Goal: Task Accomplishment & Management: Manage account settings

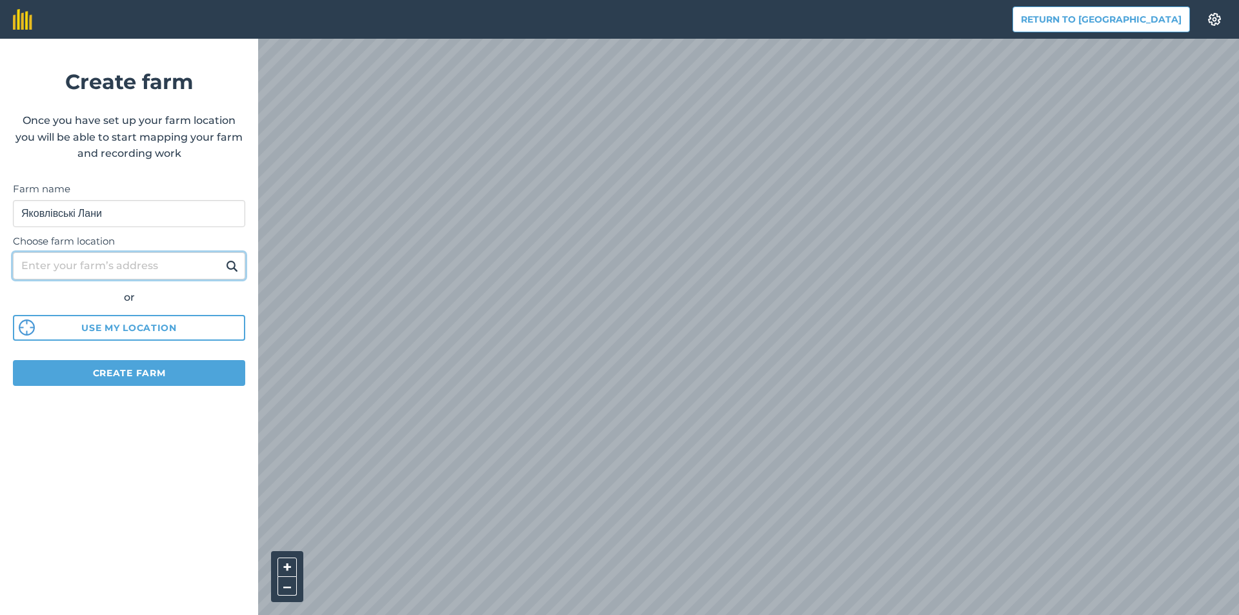
click at [122, 268] on input "Choose farm location" at bounding box center [129, 265] width 232 height 27
click at [79, 273] on input "Choose farm location" at bounding box center [129, 265] width 232 height 27
click at [172, 329] on button "Use my location" at bounding box center [129, 328] width 232 height 26
click at [137, 270] on input "Choose farm location" at bounding box center [129, 265] width 232 height 27
click at [46, 263] on input "Choose farm location" at bounding box center [129, 265] width 232 height 27
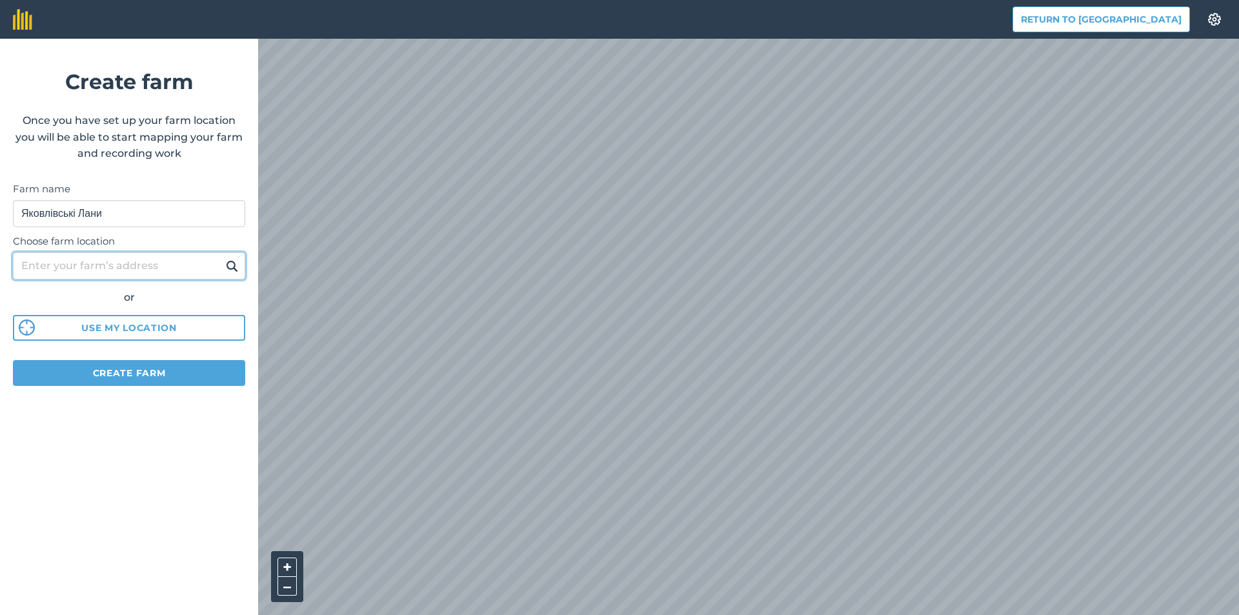
click at [65, 264] on input "Choose farm location" at bounding box center [129, 265] width 232 height 27
paste input "[GEOGRAPHIC_DATA]"
click at [188, 269] on input "[GEOGRAPHIC_DATA]" at bounding box center [129, 265] width 232 height 27
type input "[GEOGRAPHIC_DATA] [GEOGRAPHIC_DATA]"
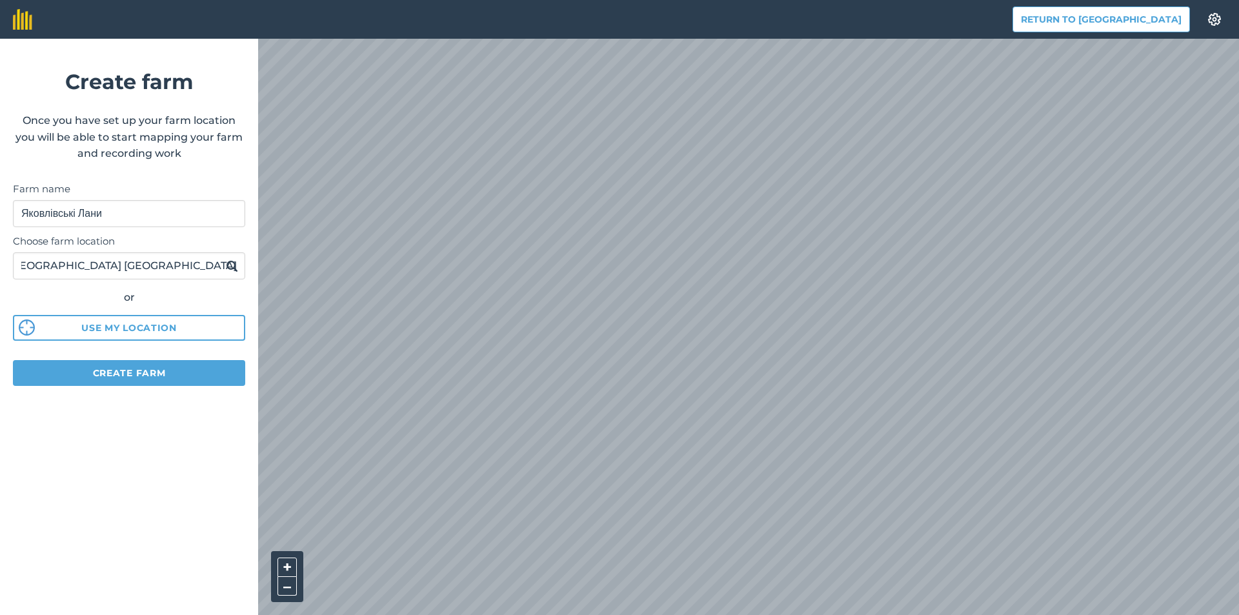
scroll to position [0, 0]
click at [194, 438] on form "Create farm Once you have set up your farm location you will be able to start m…" at bounding box center [129, 327] width 258 height 576
click at [147, 370] on button "Create farm" at bounding box center [129, 373] width 232 height 26
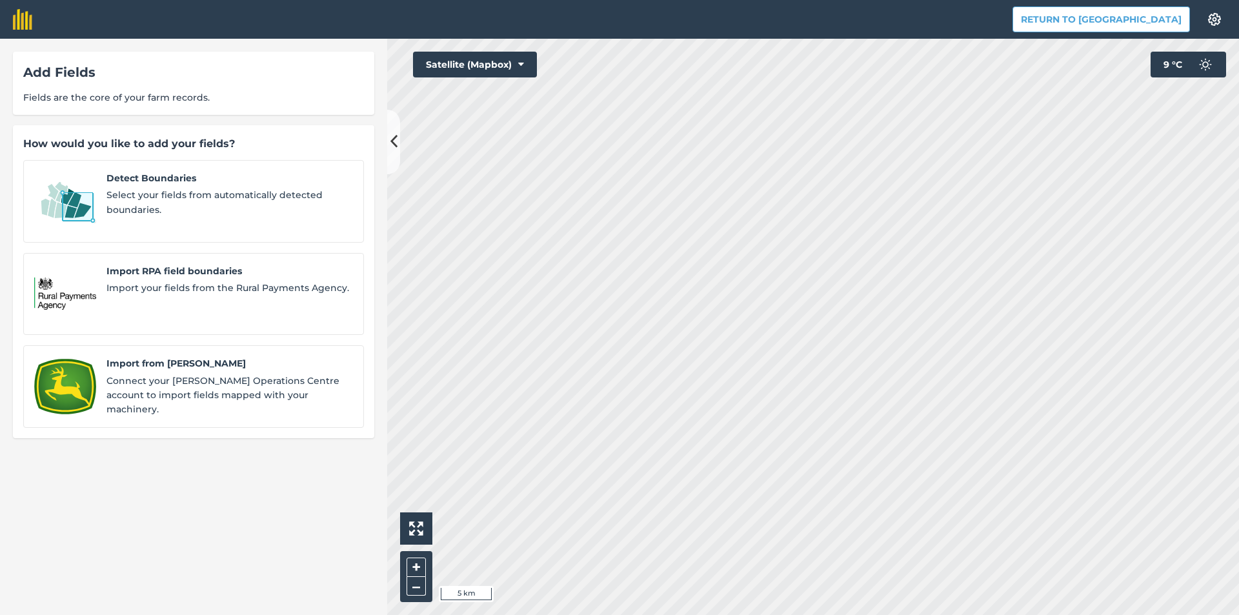
click at [372, 343] on div "Add Fields Fields are the core of your farm records. How would you like to add …" at bounding box center [619, 327] width 1239 height 576
click at [243, 192] on span "Select your fields from automatically detected boundaries." at bounding box center [229, 202] width 247 height 29
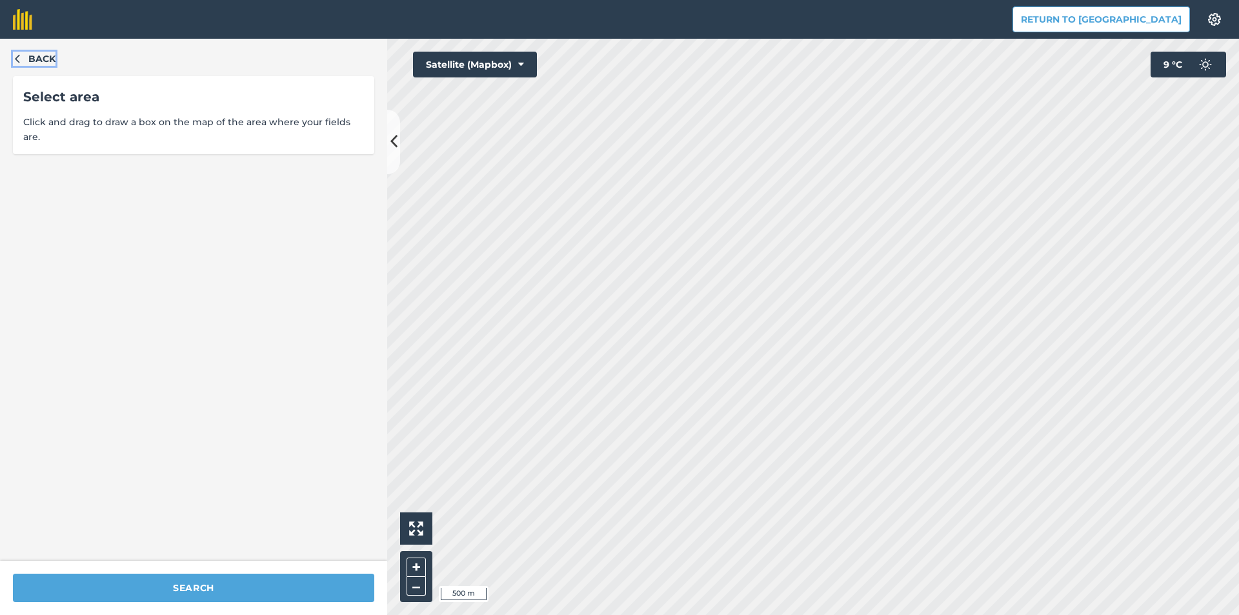
click at [15, 61] on icon "button" at bounding box center [17, 58] width 9 height 9
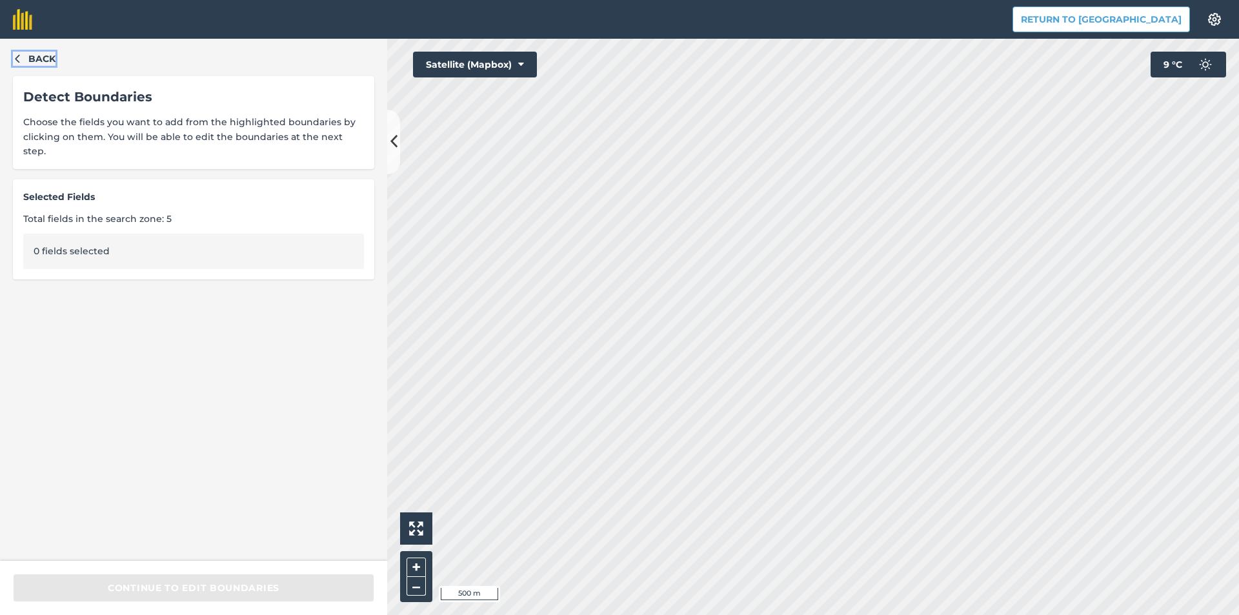
click at [19, 59] on icon "button" at bounding box center [17, 58] width 9 height 9
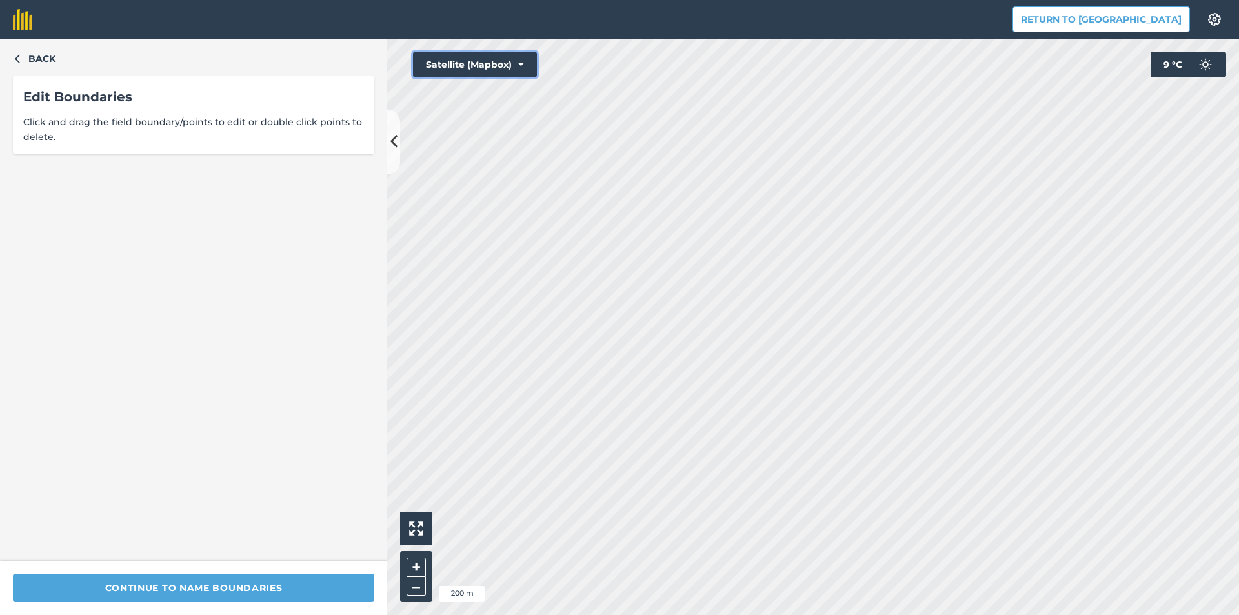
click at [494, 61] on button "Satellite (Mapbox)" at bounding box center [475, 65] width 124 height 26
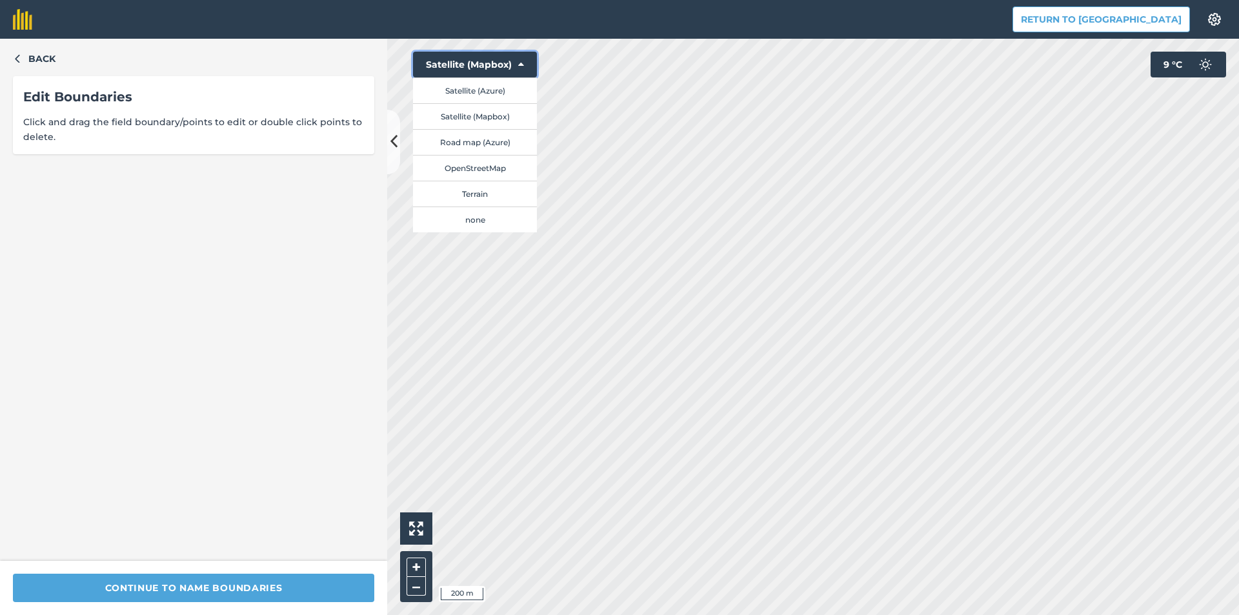
click at [494, 61] on button "Satellite (Mapbox)" at bounding box center [475, 65] width 124 height 26
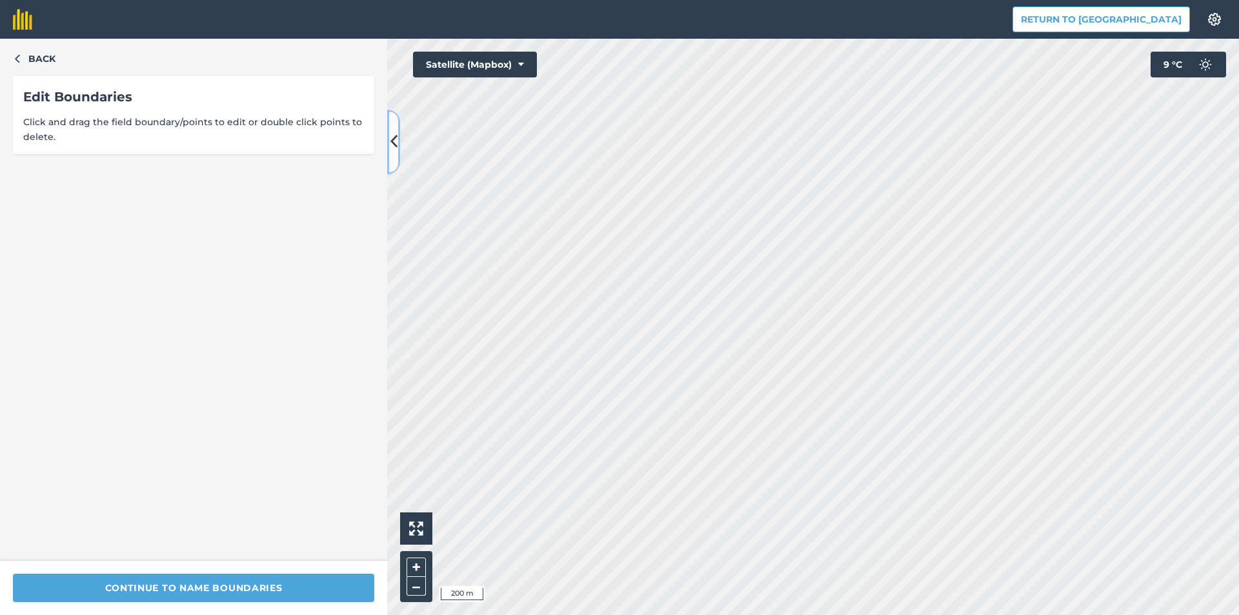
click at [395, 142] on icon at bounding box center [393, 141] width 7 height 23
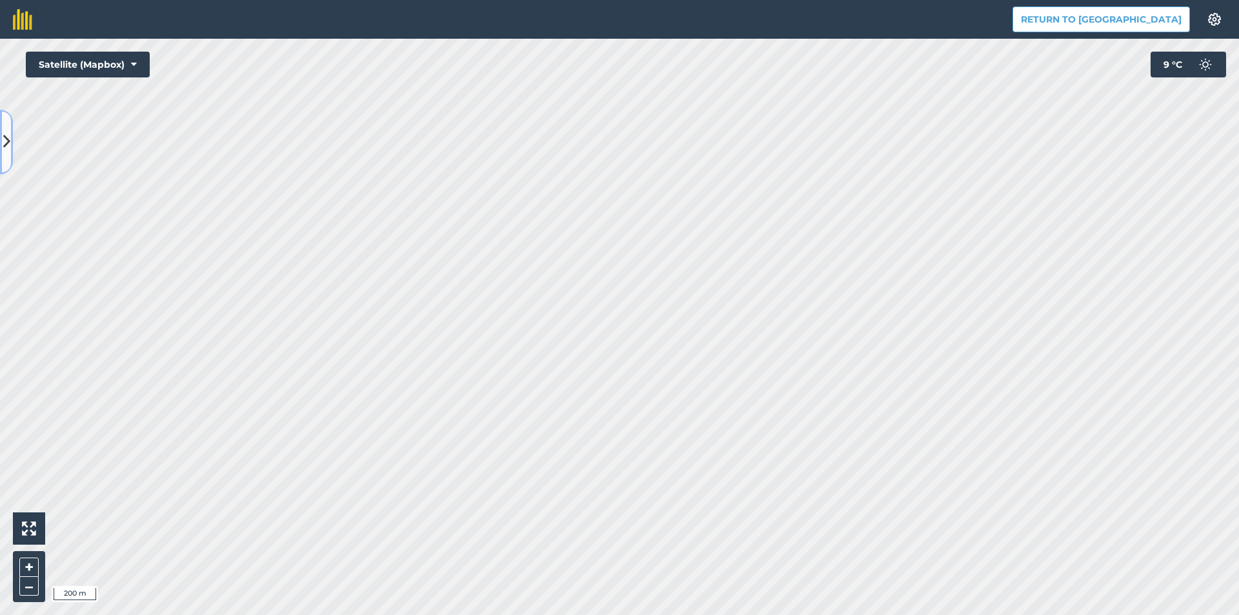
click at [0, 145] on button at bounding box center [6, 142] width 13 height 65
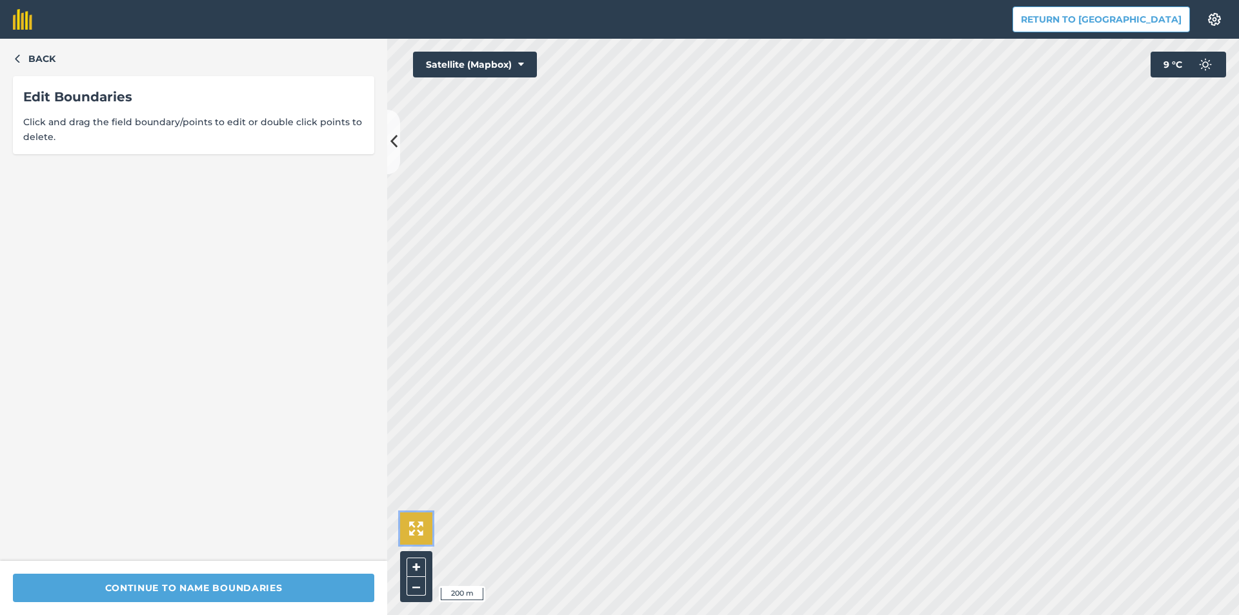
click at [410, 524] on img at bounding box center [416, 528] width 14 height 14
click at [177, 114] on div "Edit Boundaries Click and drag the field boundary/points to edit or double clic…" at bounding box center [193, 115] width 361 height 78
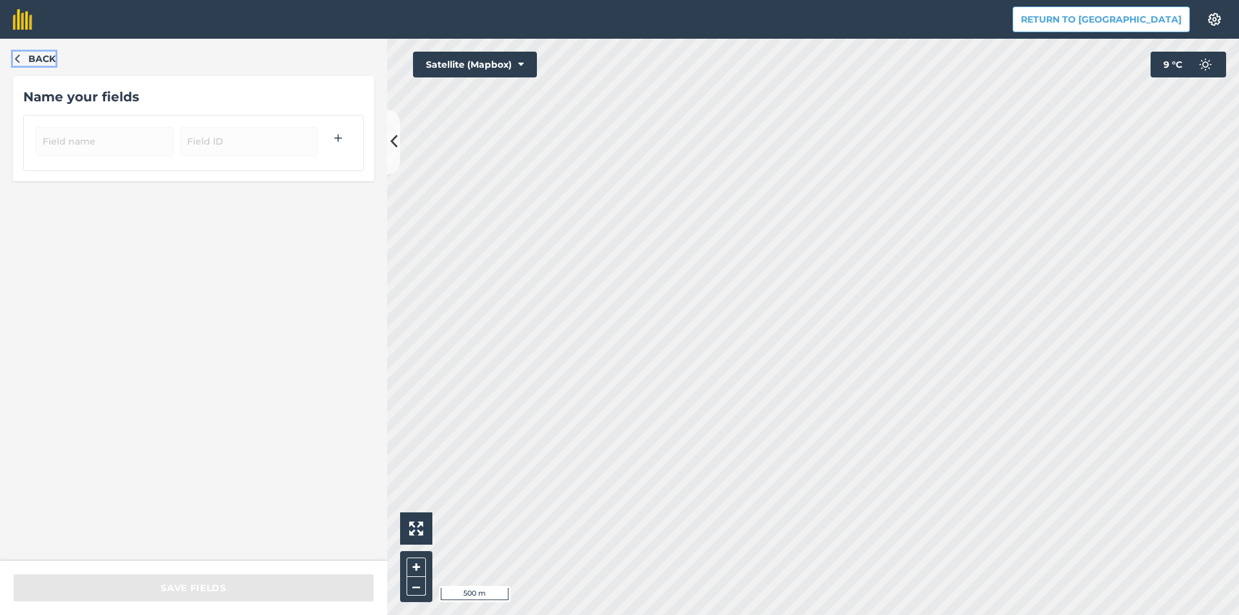
click at [15, 61] on icon "button" at bounding box center [17, 58] width 9 height 9
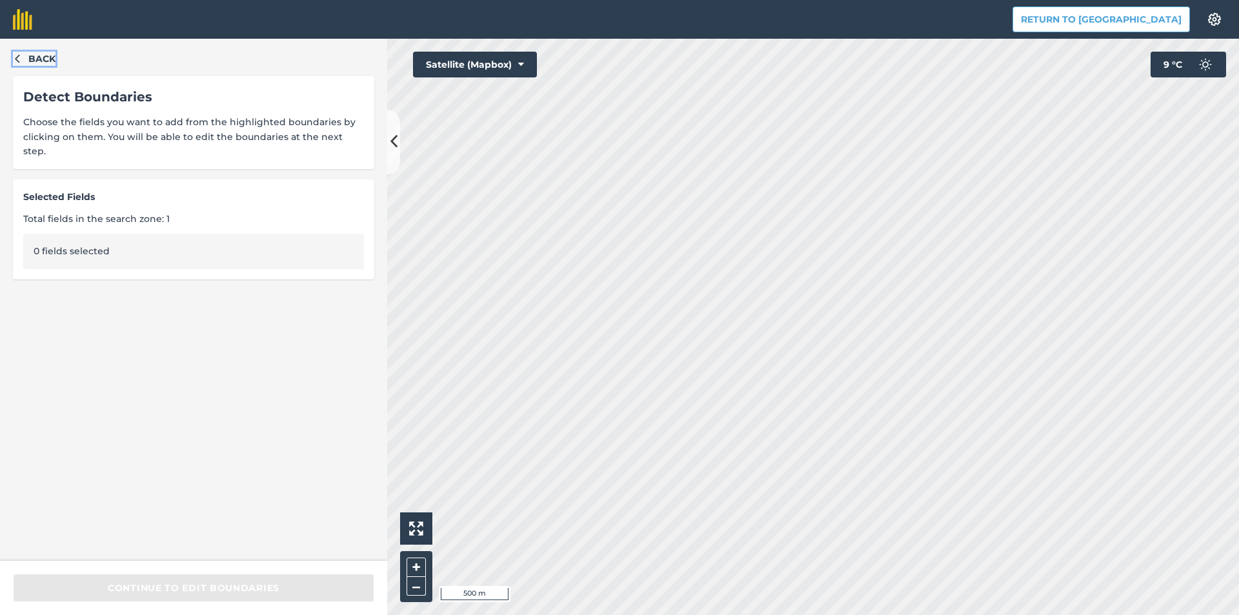
click at [21, 54] on icon "button" at bounding box center [17, 58] width 9 height 9
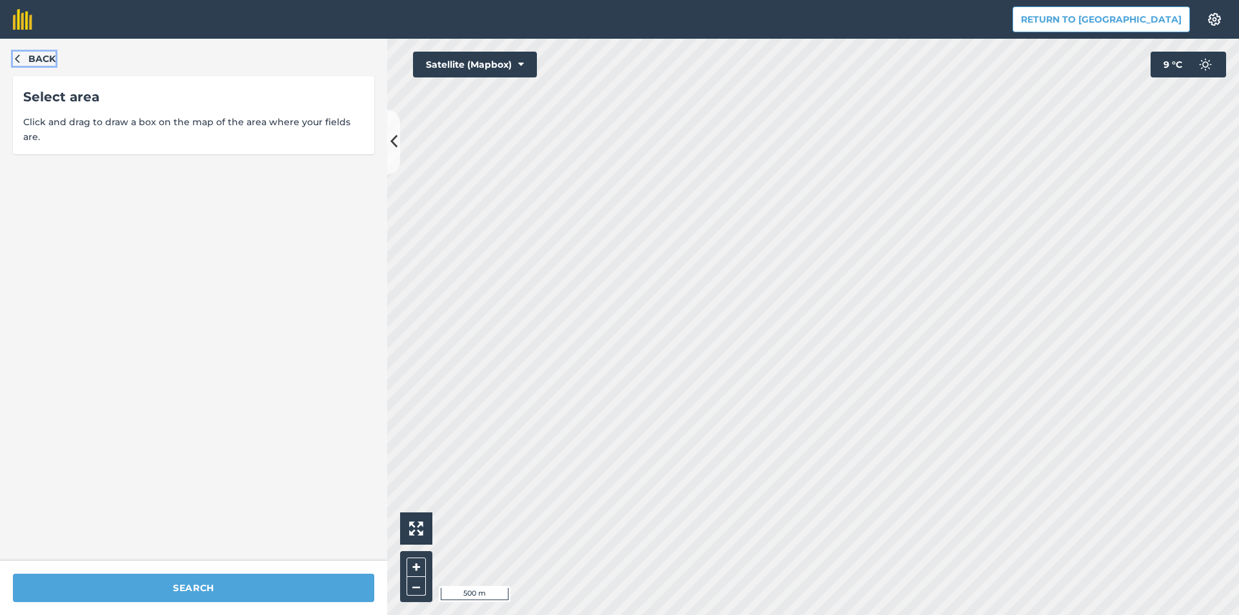
click at [17, 59] on icon "button" at bounding box center [17, 58] width 9 height 9
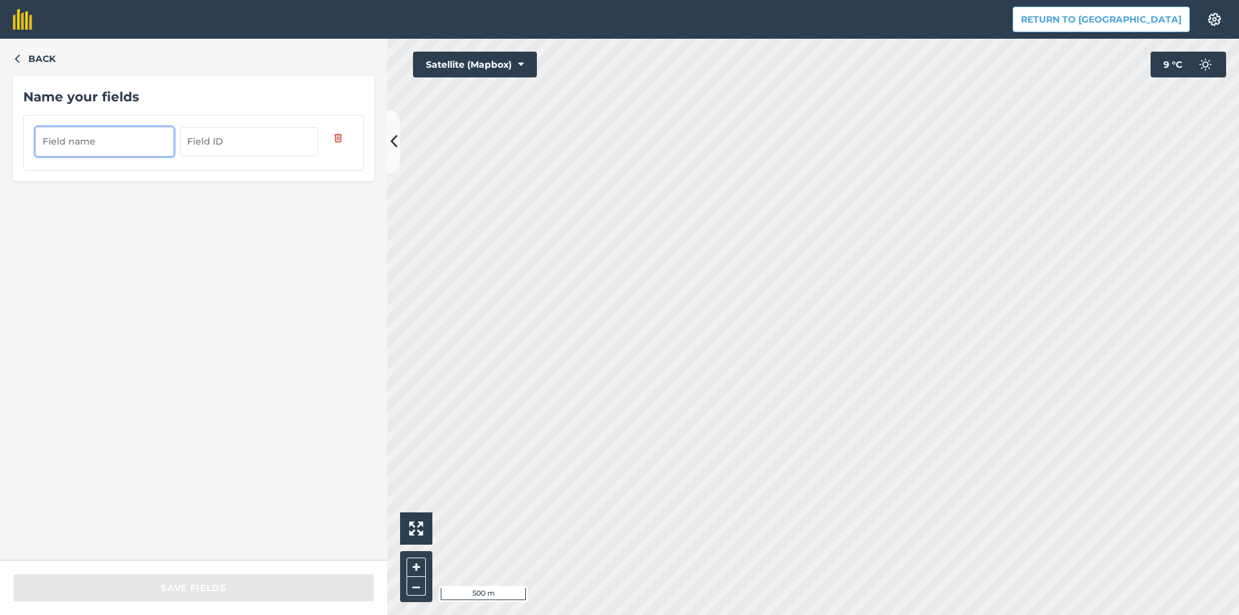
click at [127, 137] on input "text" at bounding box center [104, 141] width 138 height 28
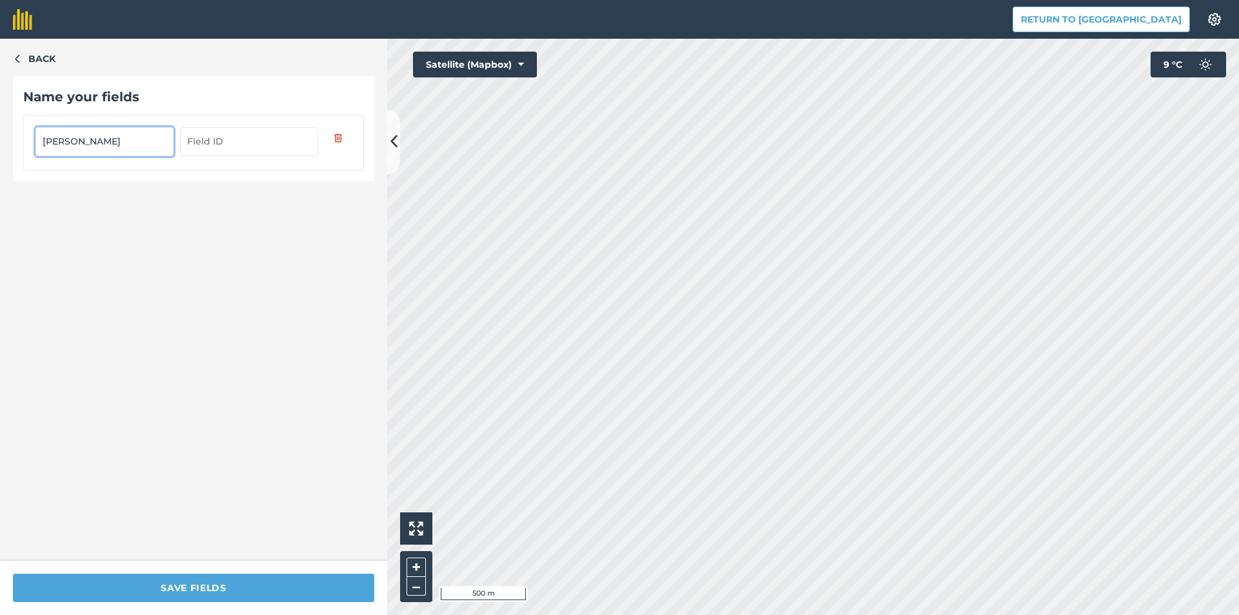
click at [123, 141] on input "Я" at bounding box center [104, 141] width 138 height 28
click at [117, 138] on input "Я" at bounding box center [104, 141] width 138 height 28
type input "Я1.2"
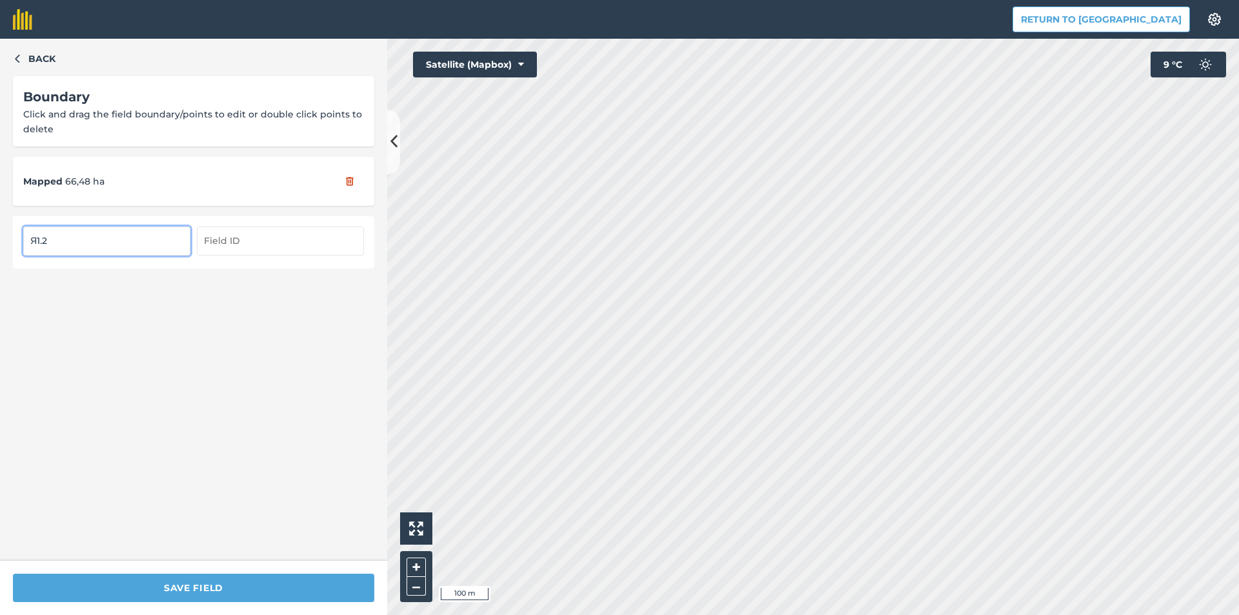
click at [272, 245] on input "text" at bounding box center [280, 241] width 167 height 28
type input "1"
click at [291, 316] on div "Back Boundary Click and drag the field boundary/points to edit or double click …" at bounding box center [193, 300] width 387 height 522
click at [135, 175] on div "Mapped 66,48 ha" at bounding box center [193, 181] width 361 height 49
click at [83, 188] on span "66,48 ha" at bounding box center [84, 181] width 39 height 14
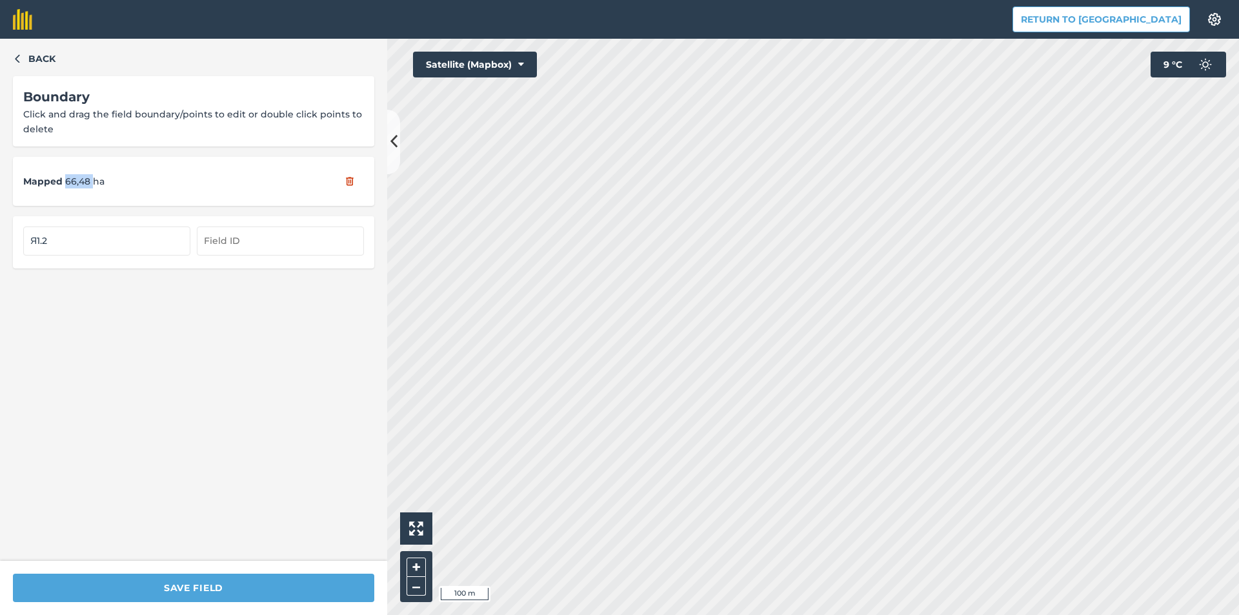
click at [83, 188] on span "66,48 ha" at bounding box center [84, 181] width 39 height 14
click at [159, 192] on div "Mapped 66,48 ha" at bounding box center [193, 181] width 361 height 49
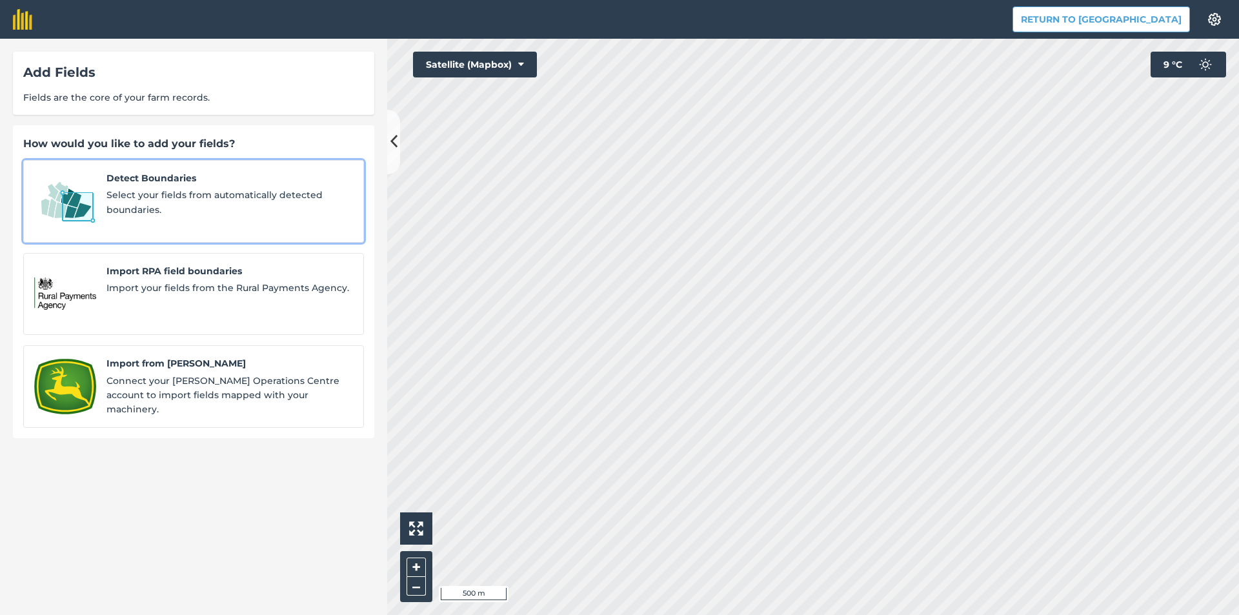
click at [143, 199] on span "Select your fields from automatically detected boundaries." at bounding box center [229, 202] width 247 height 29
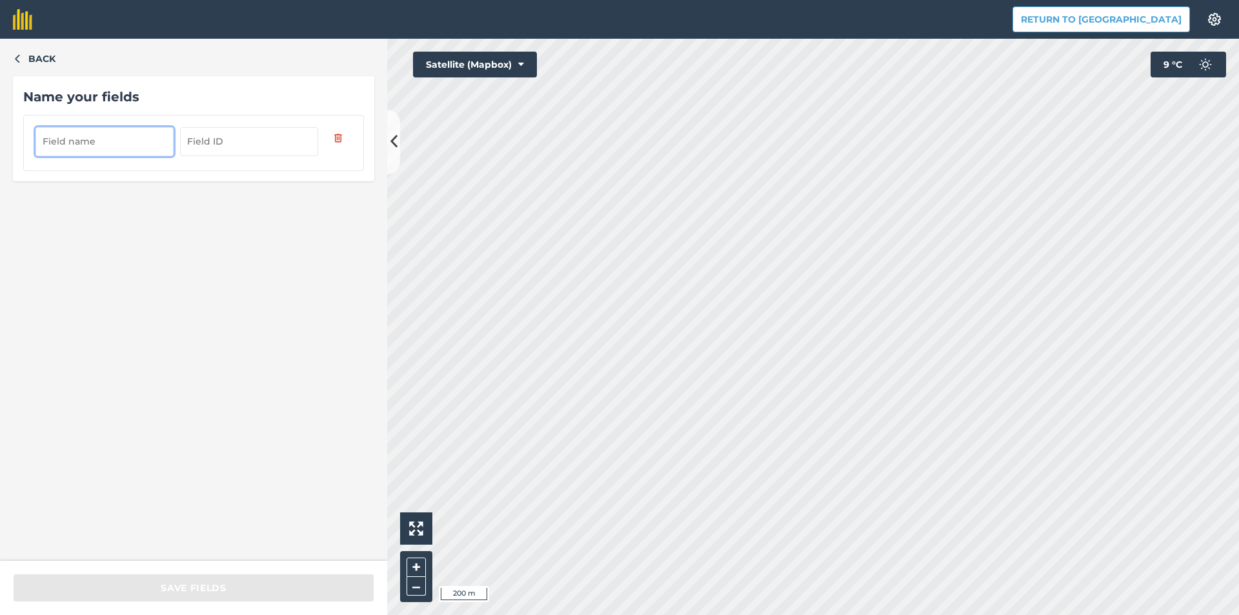
type input "Z"
type input "я"
type input "Ф"
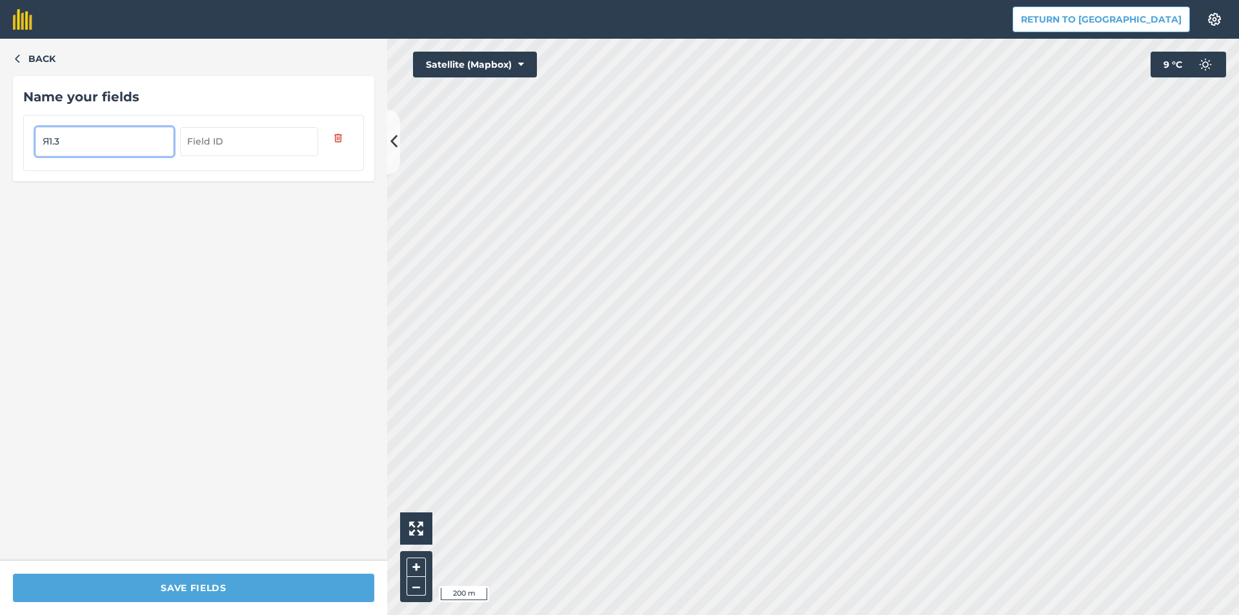
type input "Я1.3"
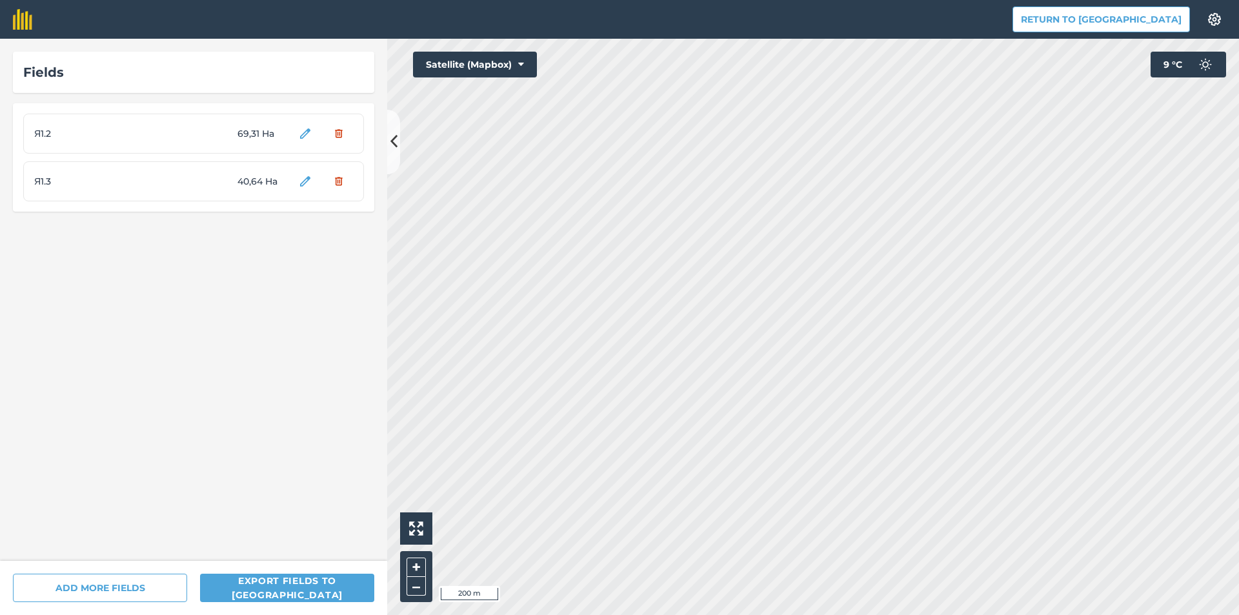
click at [168, 189] on div "Я1.3 40,64 Ha" at bounding box center [193, 181] width 341 height 40
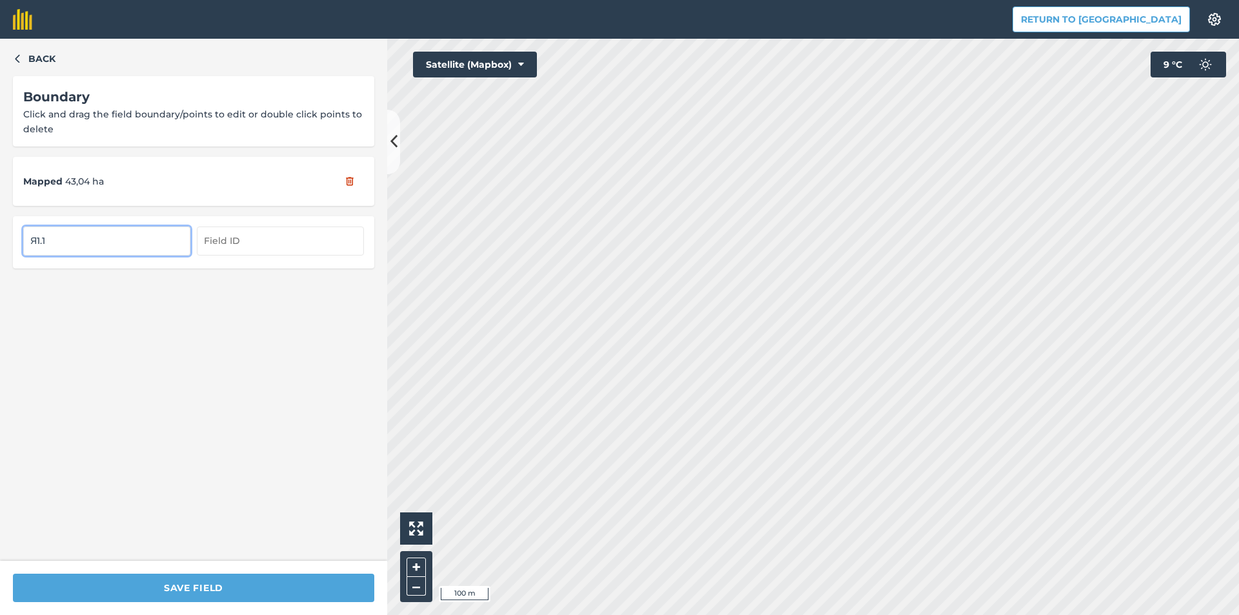
type input "Я1.1"
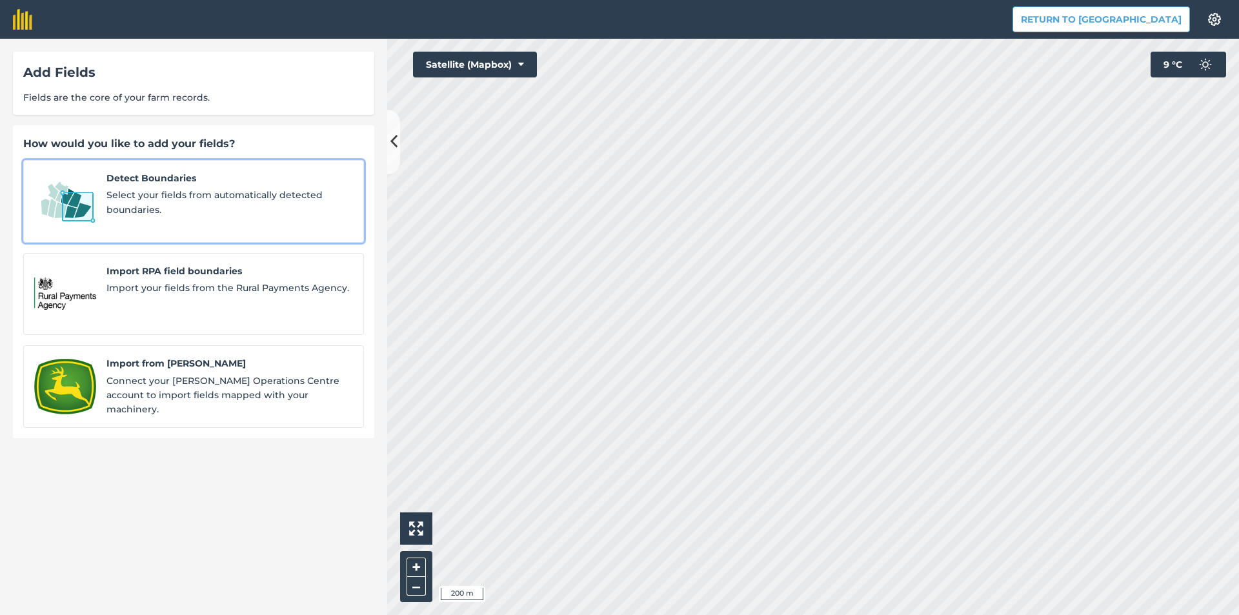
click at [230, 191] on span "Select your fields from automatically detected boundaries." at bounding box center [229, 202] width 247 height 29
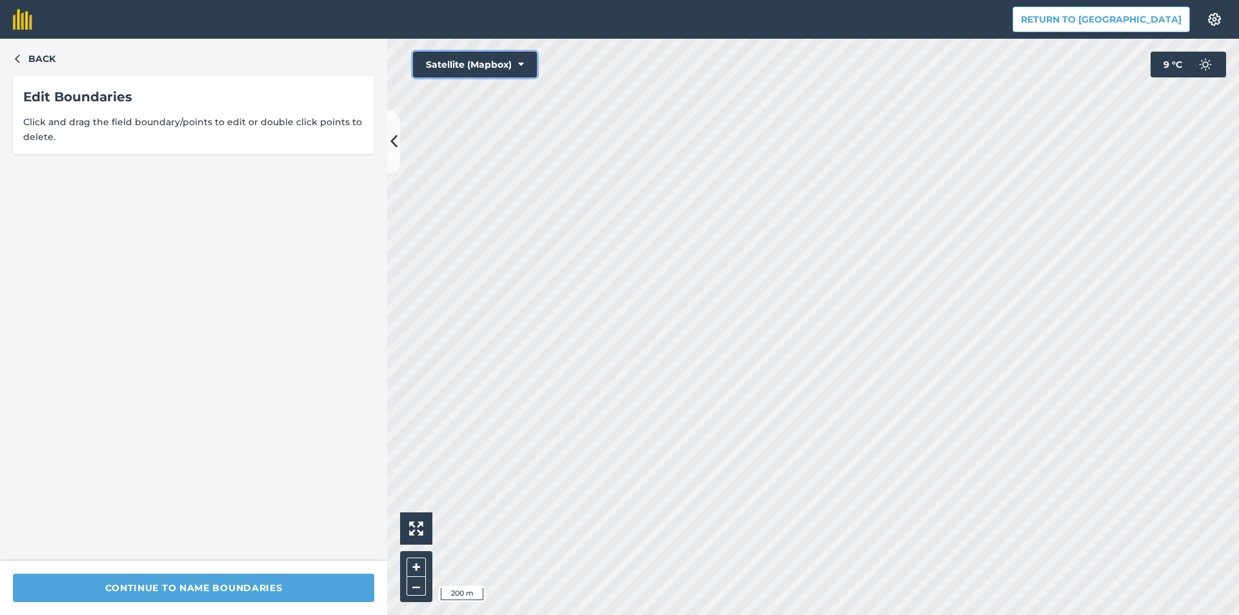
click at [503, 68] on button "Satellite (Mapbox)" at bounding box center [475, 65] width 124 height 26
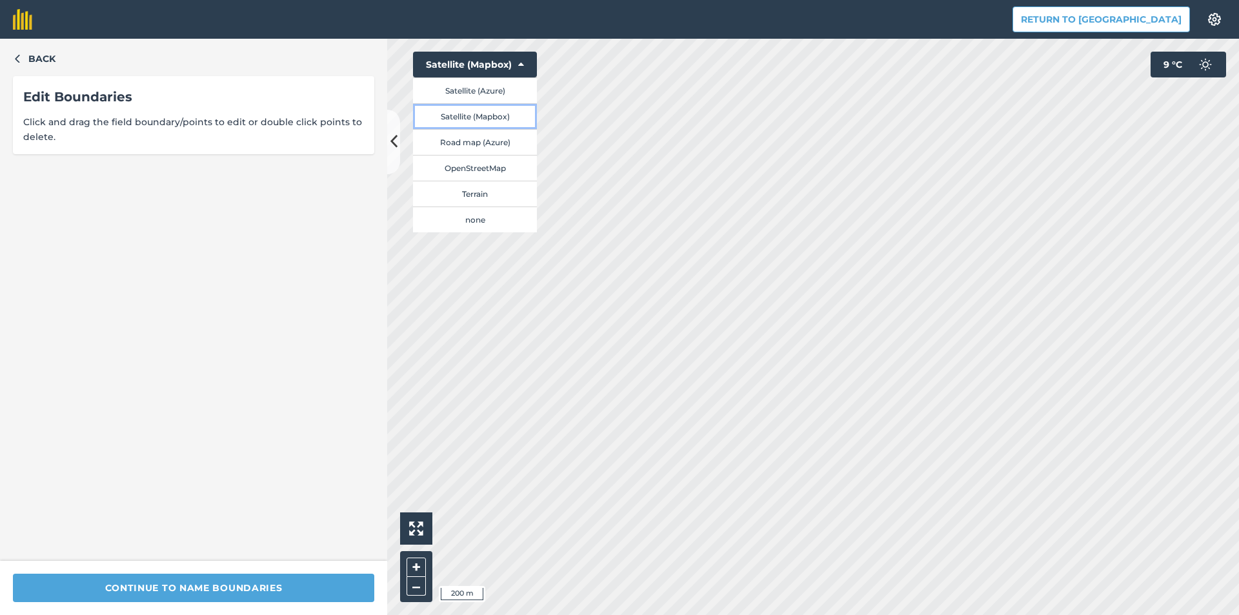
click at [452, 114] on button "Satellite (Mapbox)" at bounding box center [475, 116] width 124 height 26
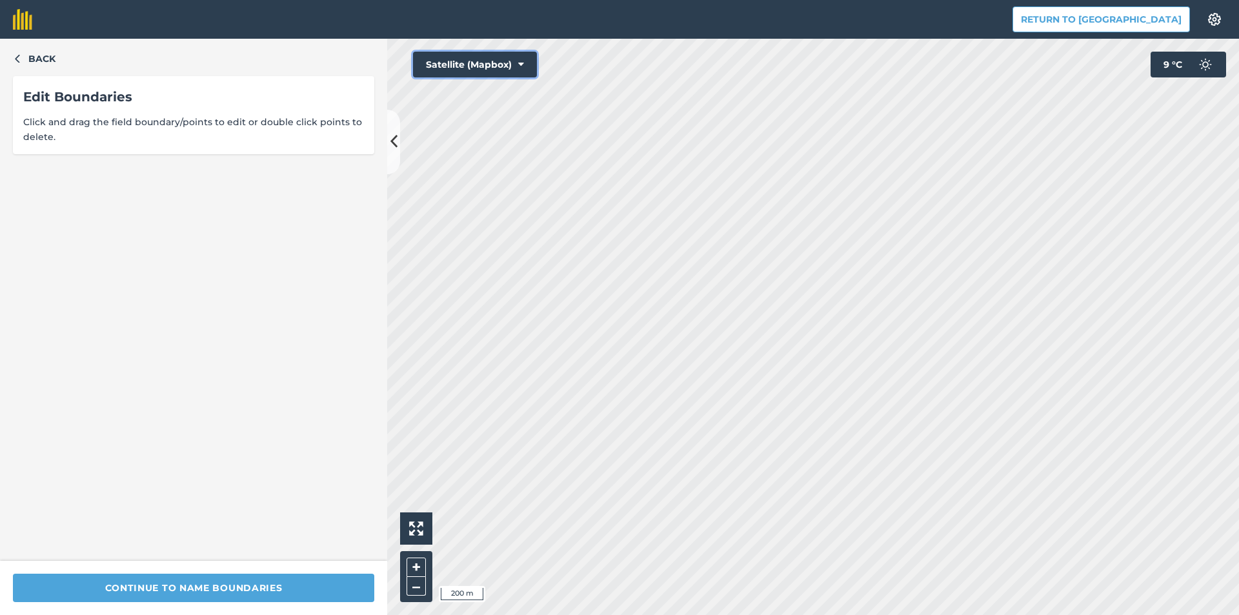
click at [500, 66] on button "Satellite (Mapbox)" at bounding box center [475, 65] width 124 height 26
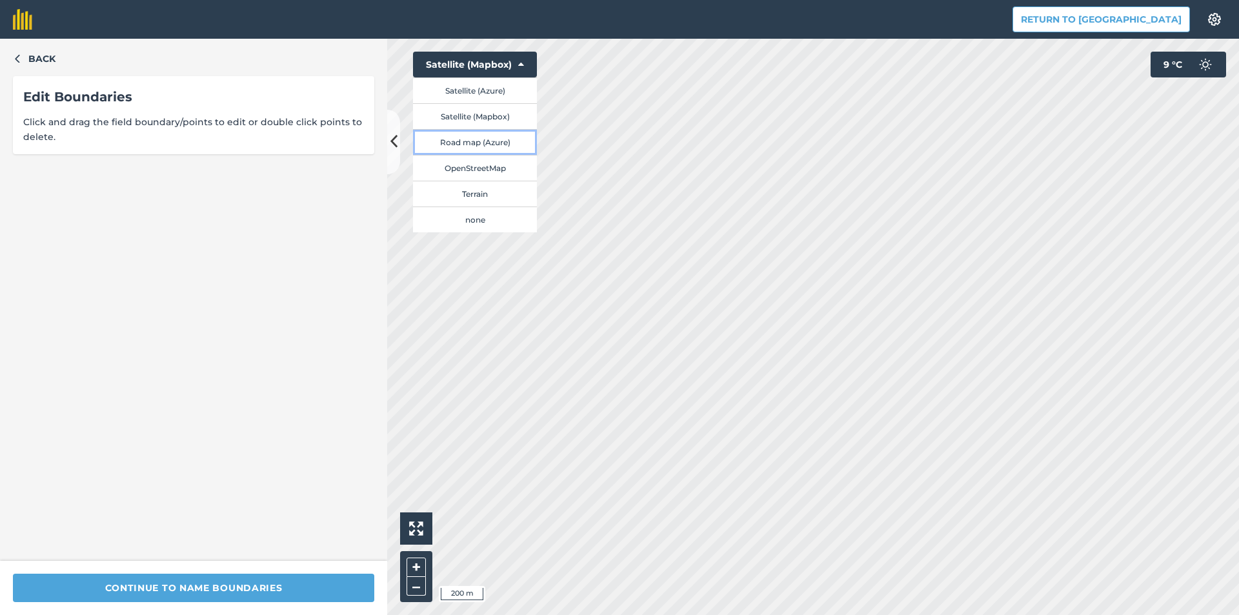
click at [484, 144] on button "Road map (Azure)" at bounding box center [475, 142] width 124 height 26
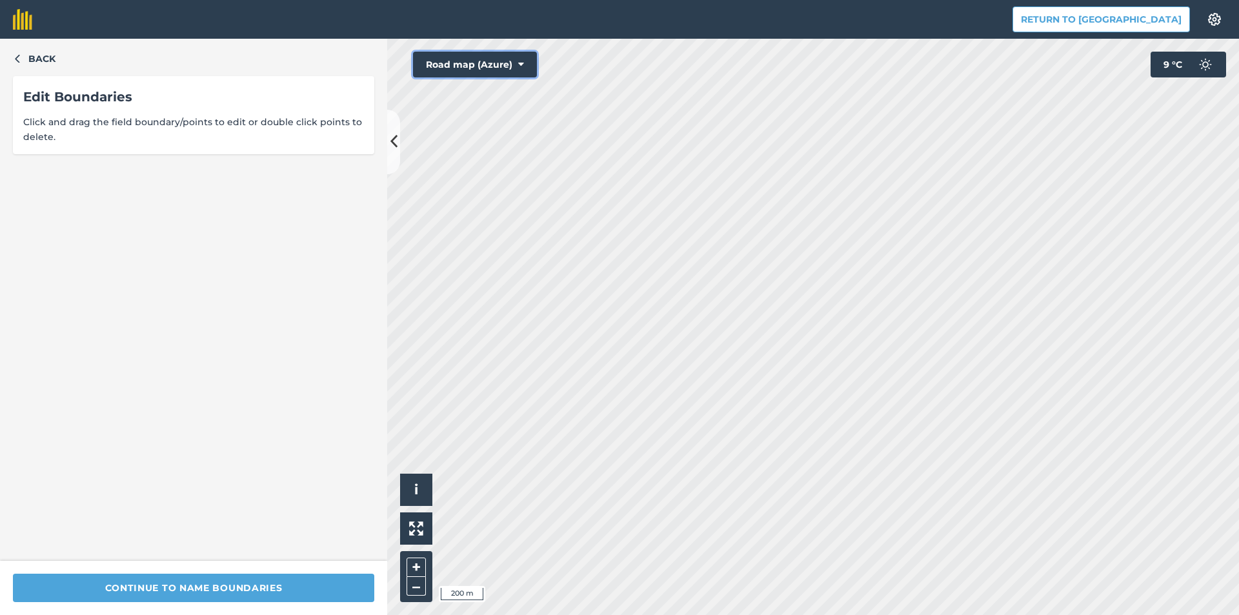
click at [493, 65] on button "Road map (Azure)" at bounding box center [475, 65] width 124 height 26
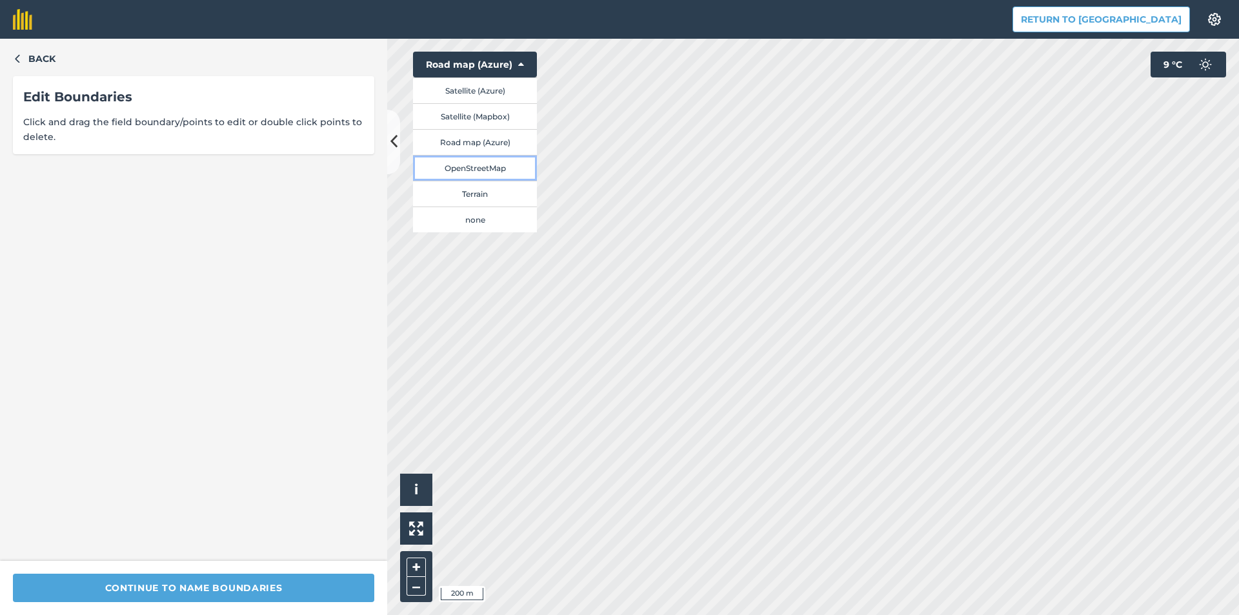
click at [478, 169] on button "OpenStreetMap" at bounding box center [475, 168] width 124 height 26
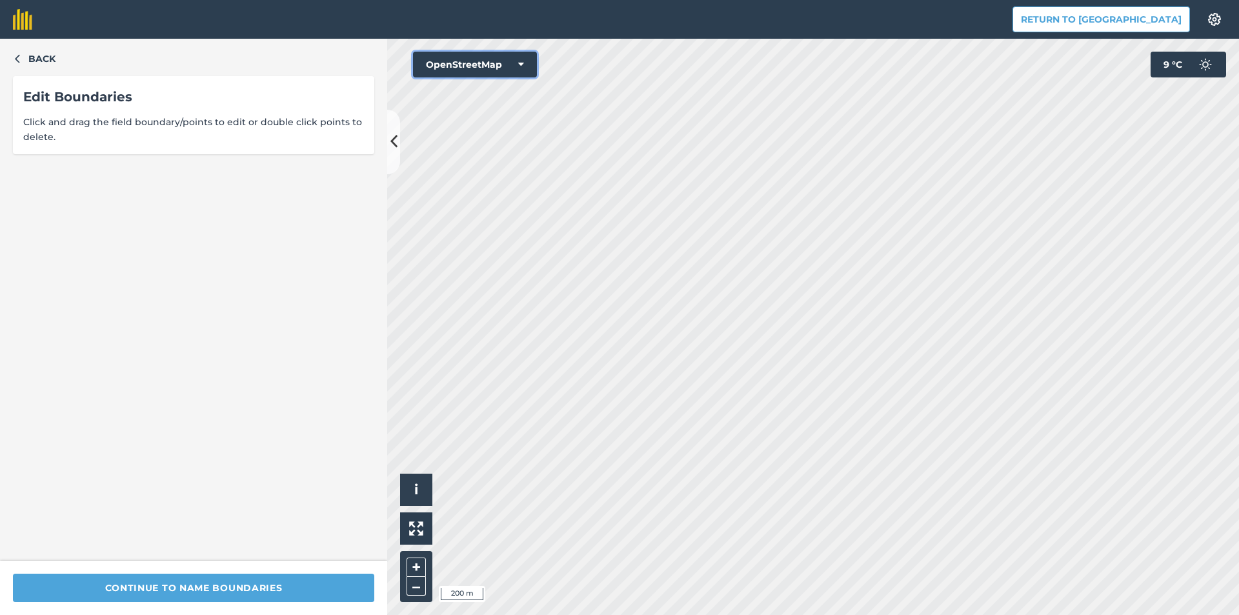
click at [518, 68] on button "OpenStreetMap" at bounding box center [475, 65] width 124 height 26
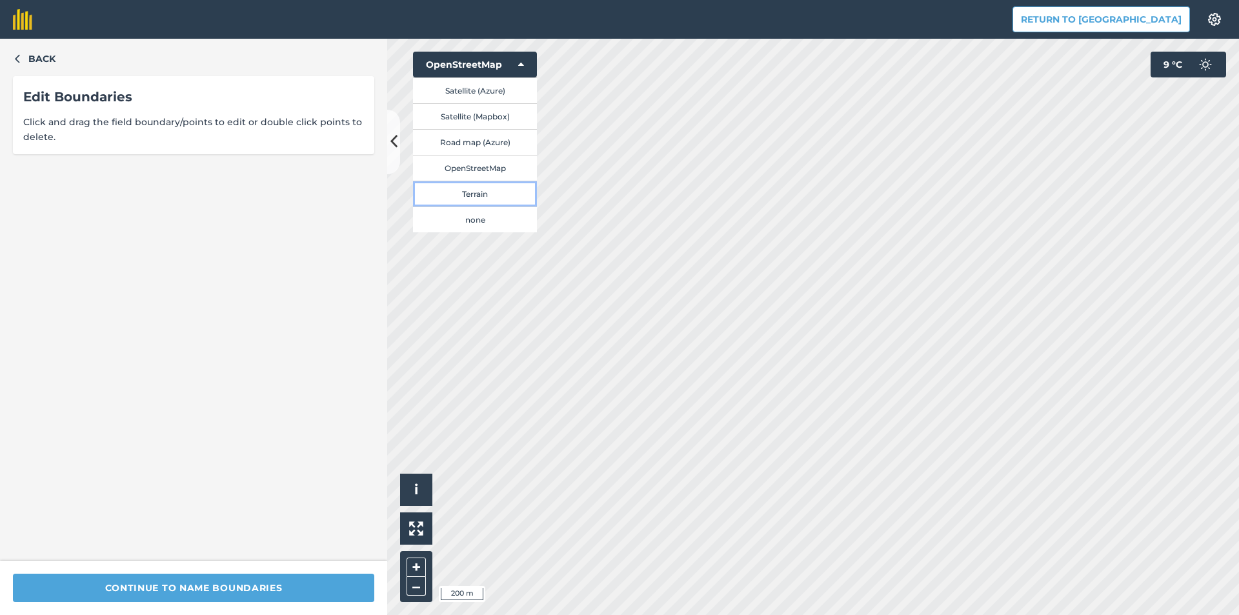
click at [480, 192] on button "Terrain" at bounding box center [475, 194] width 124 height 26
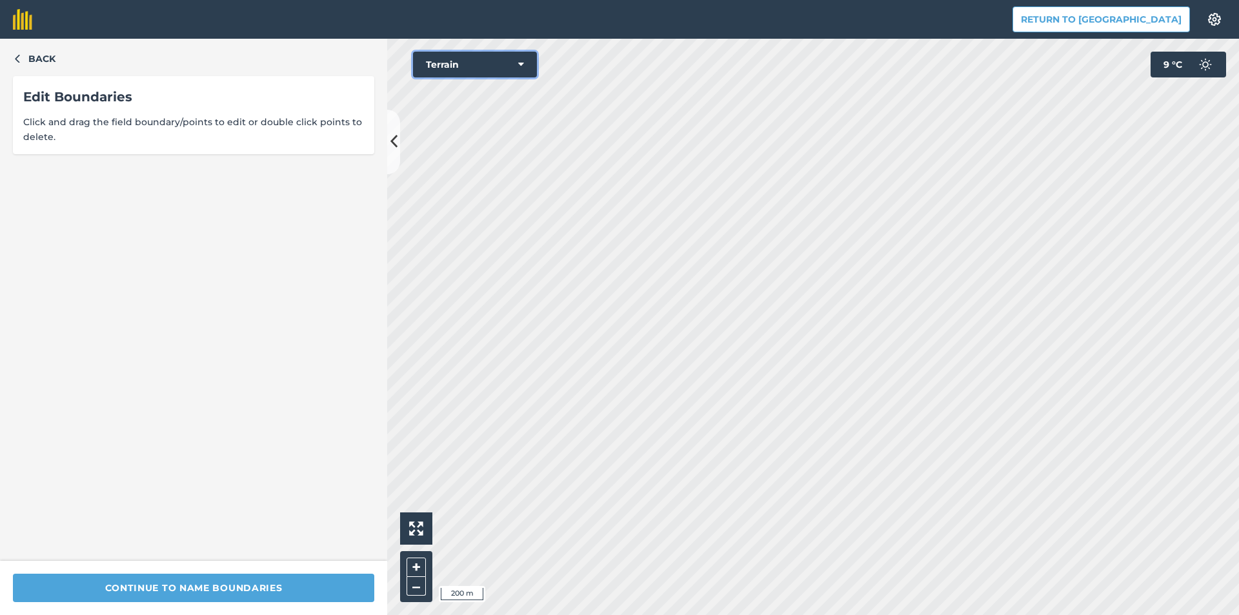
click at [504, 65] on button "Terrain" at bounding box center [475, 65] width 124 height 26
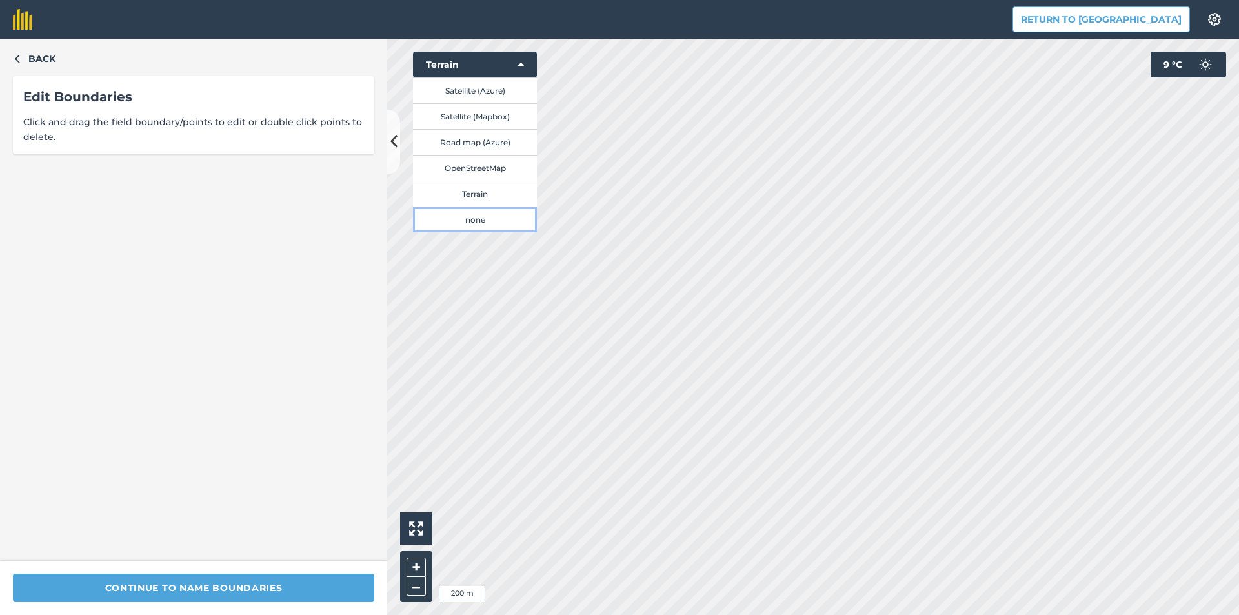
click at [480, 221] on button "none" at bounding box center [475, 220] width 124 height 26
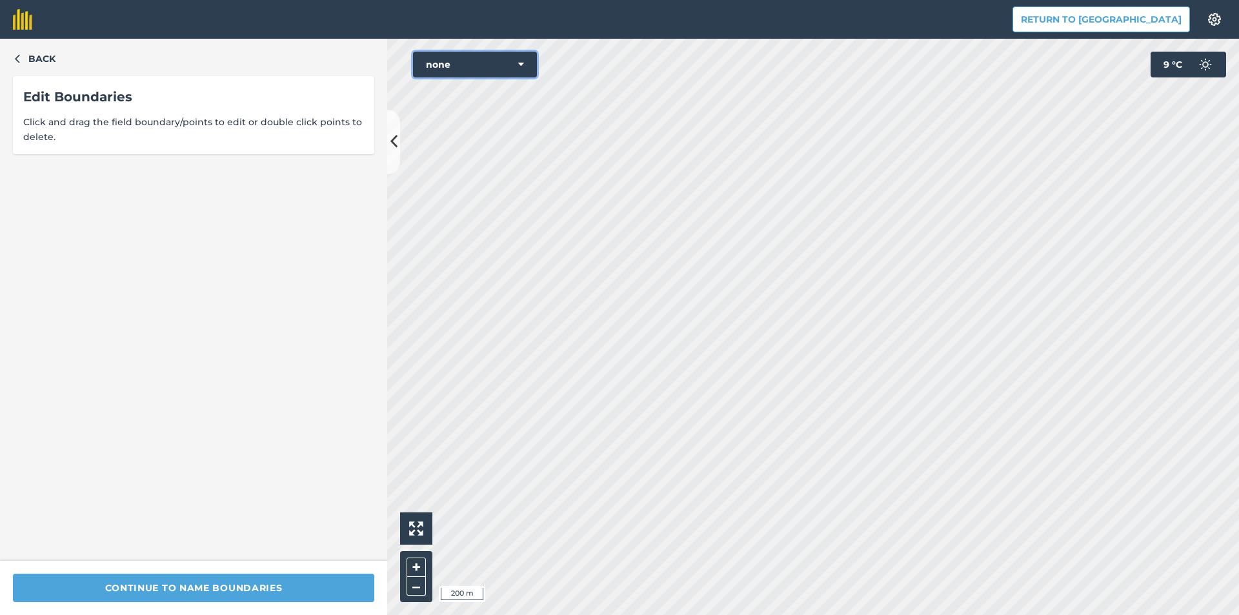
click at [505, 63] on button "none" at bounding box center [475, 65] width 124 height 26
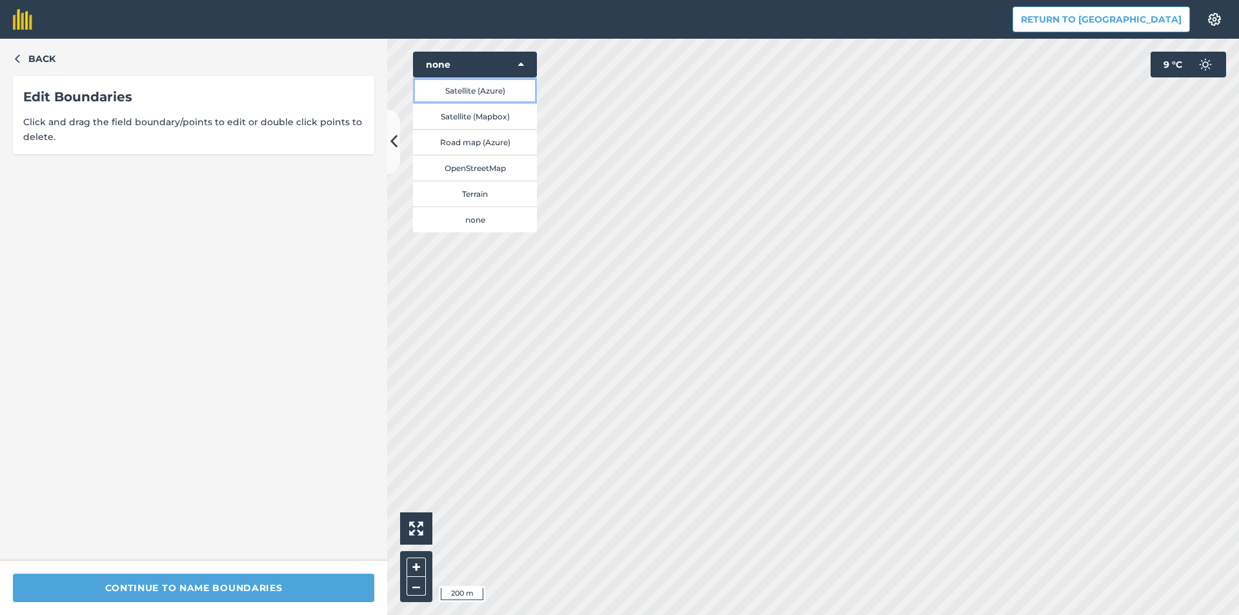
click at [474, 87] on button "Satellite (Azure)" at bounding box center [475, 90] width 124 height 26
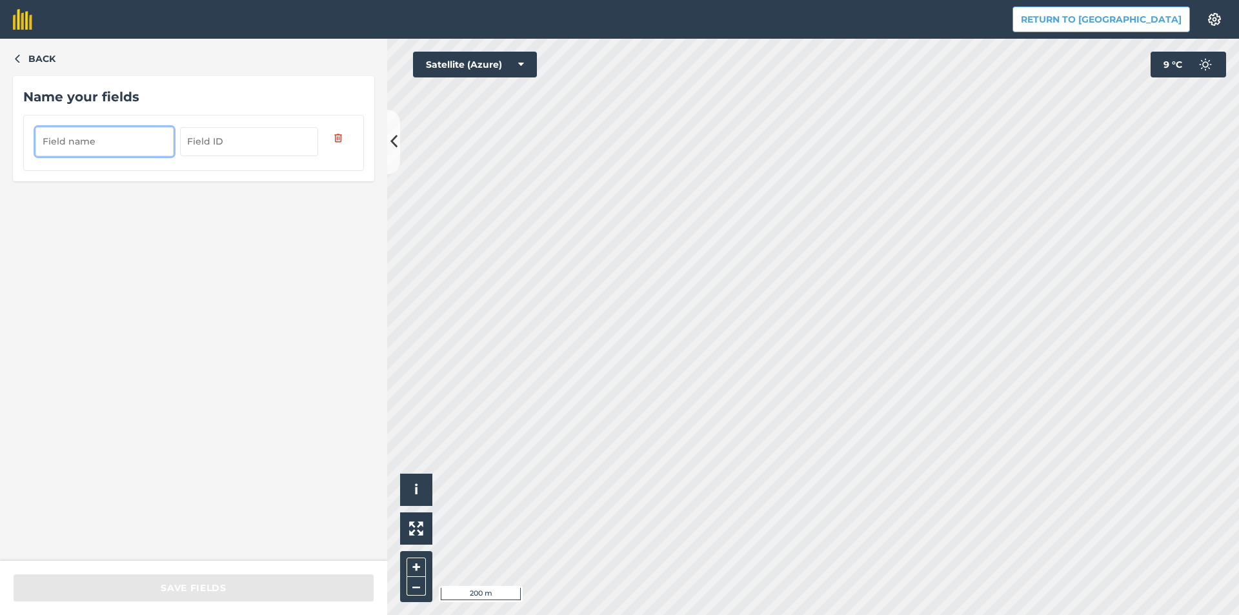
type input "z"
type input "я"
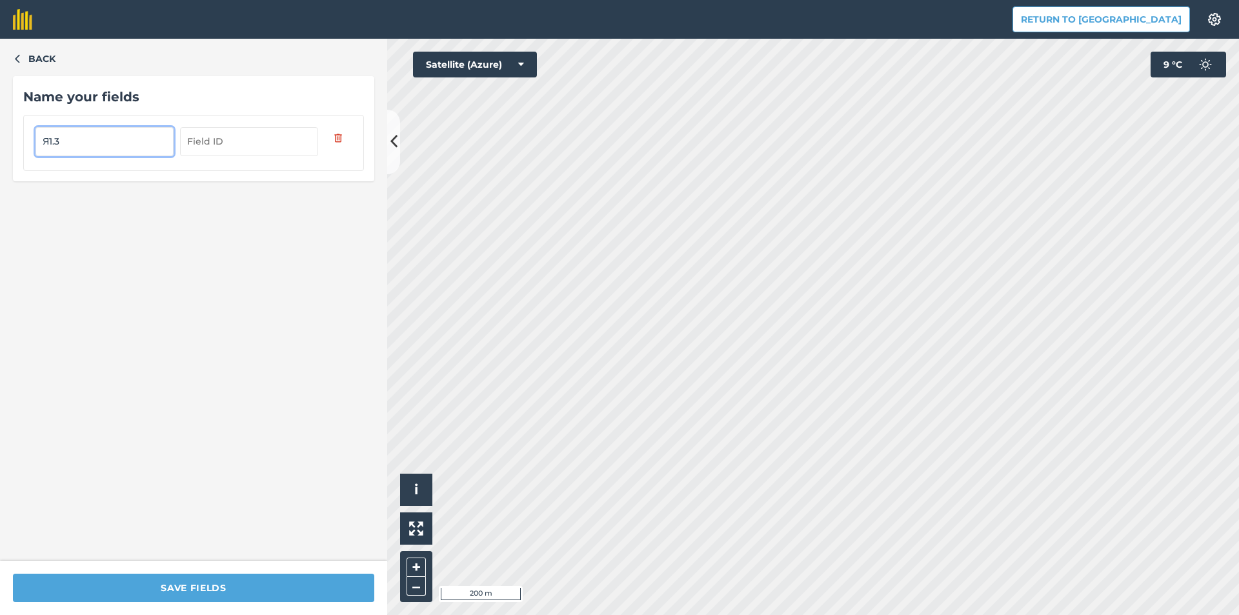
type input "Я1.3"
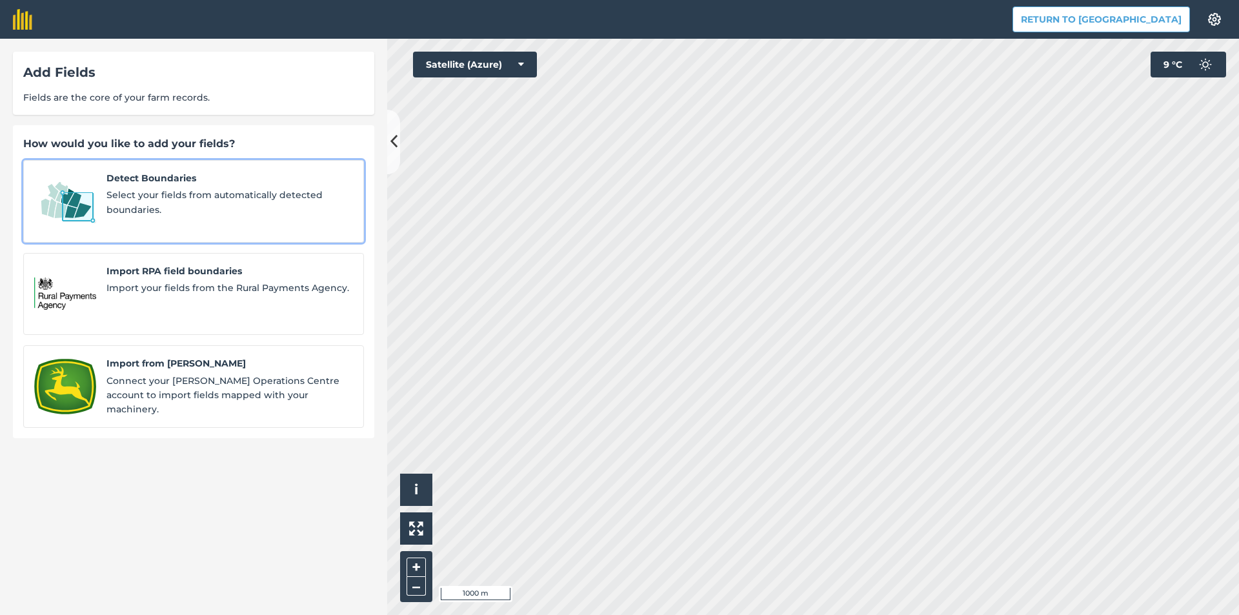
click at [219, 191] on span "Select your fields from automatically detected boundaries." at bounding box center [229, 202] width 247 height 29
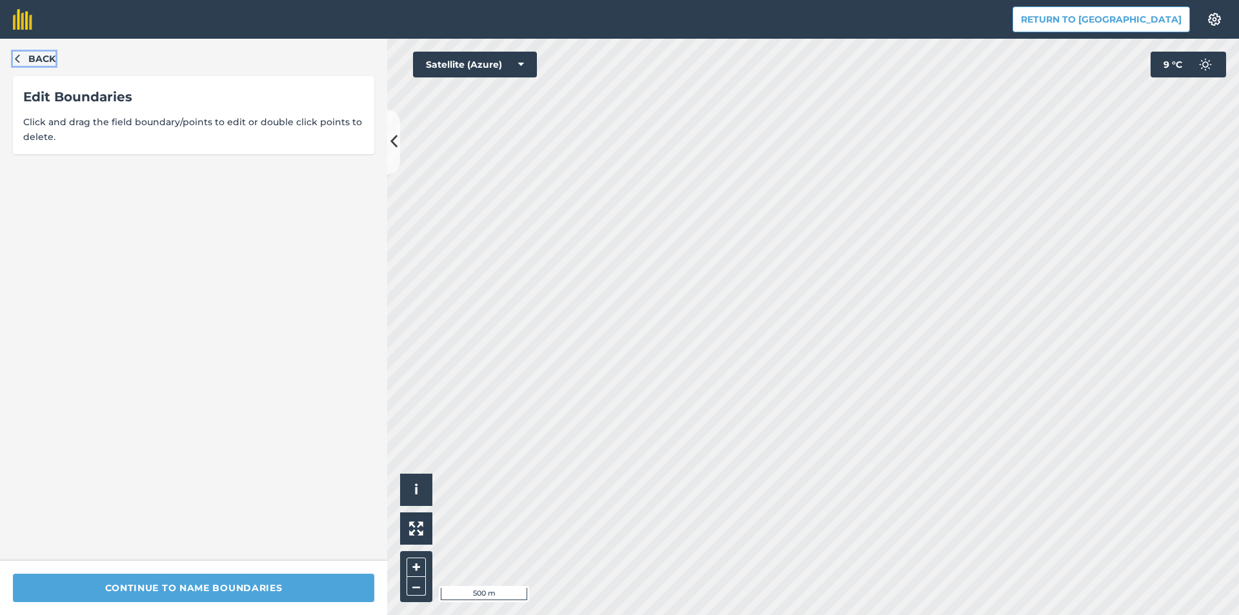
click at [19, 57] on icon "button" at bounding box center [17, 58] width 9 height 9
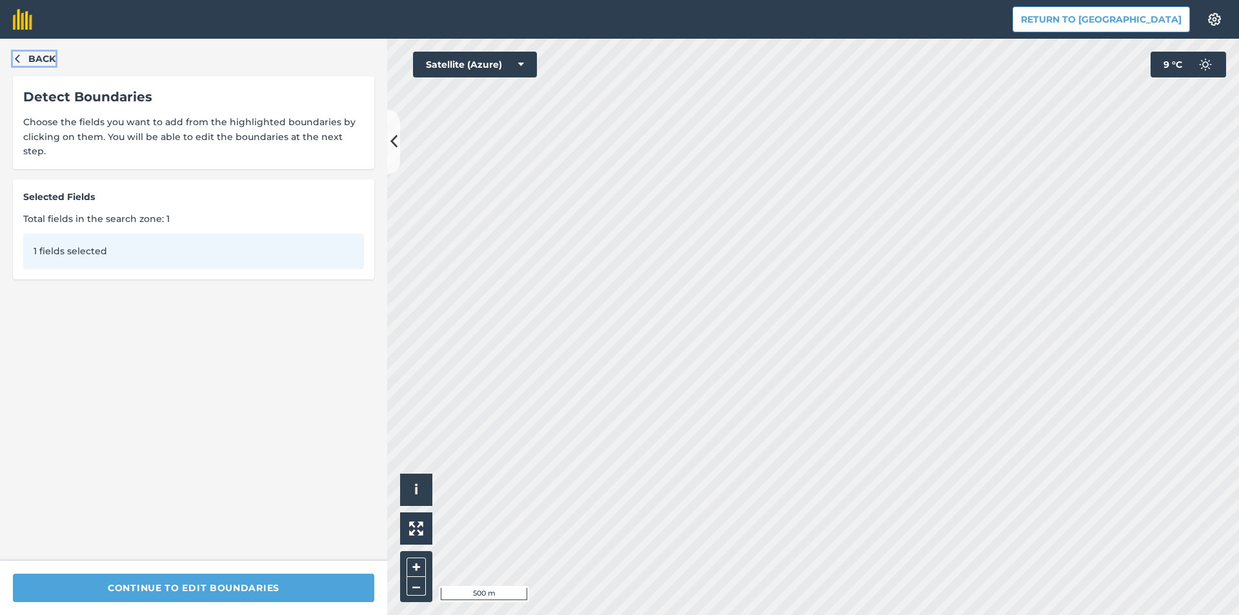
click at [19, 62] on icon "button" at bounding box center [17, 58] width 9 height 9
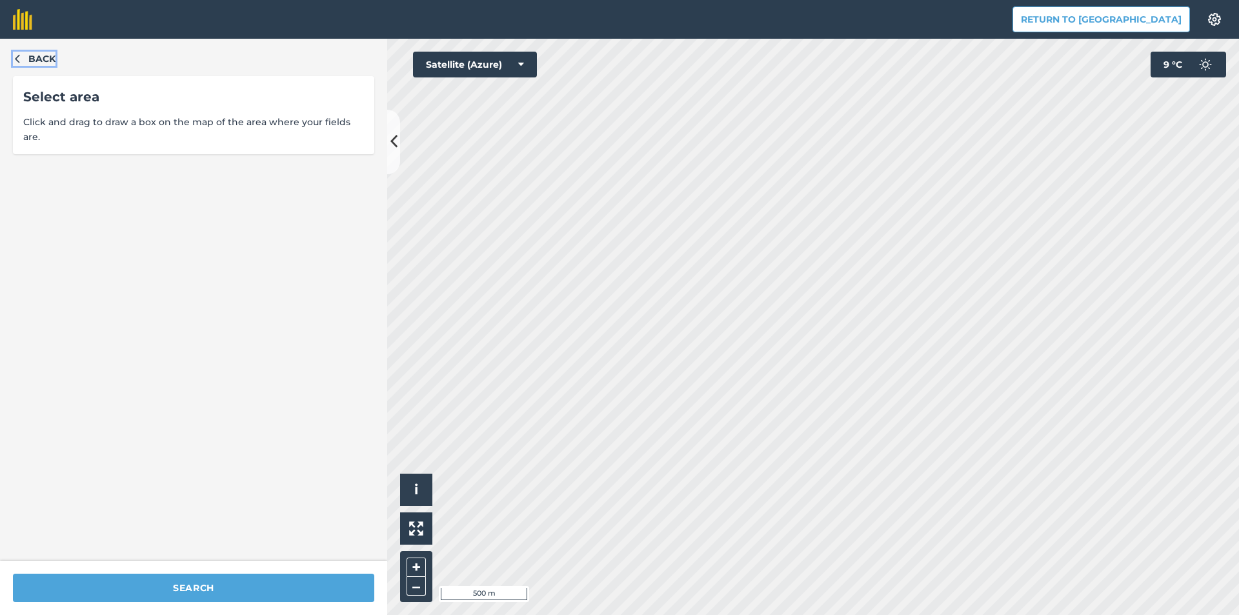
click at [23, 61] on button "Back" at bounding box center [34, 59] width 43 height 14
click at [496, 59] on button "Satellite (Azure)" at bounding box center [475, 65] width 124 height 26
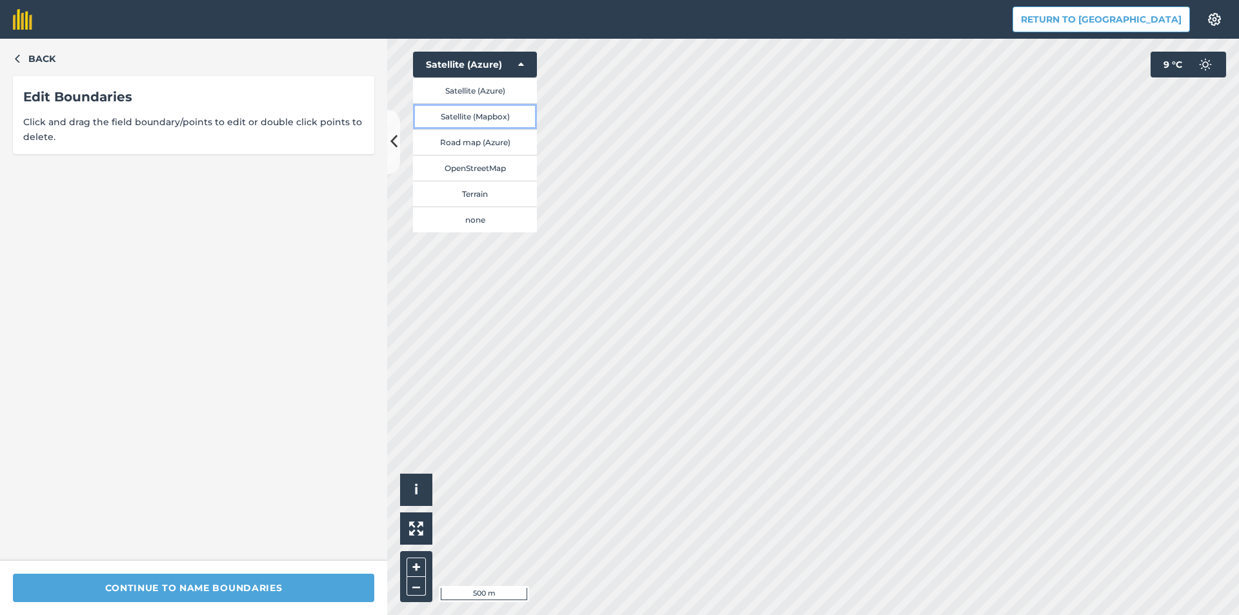
click at [501, 115] on button "Satellite (Mapbox)" at bounding box center [475, 116] width 124 height 26
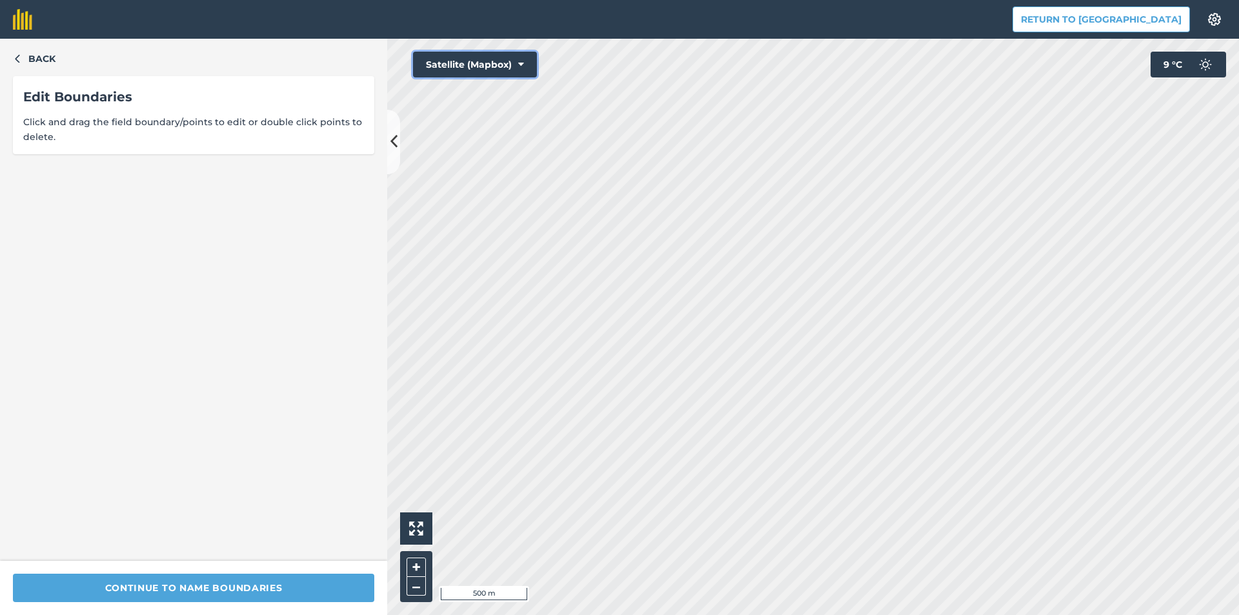
click at [506, 63] on button "Satellite (Mapbox)" at bounding box center [475, 65] width 124 height 26
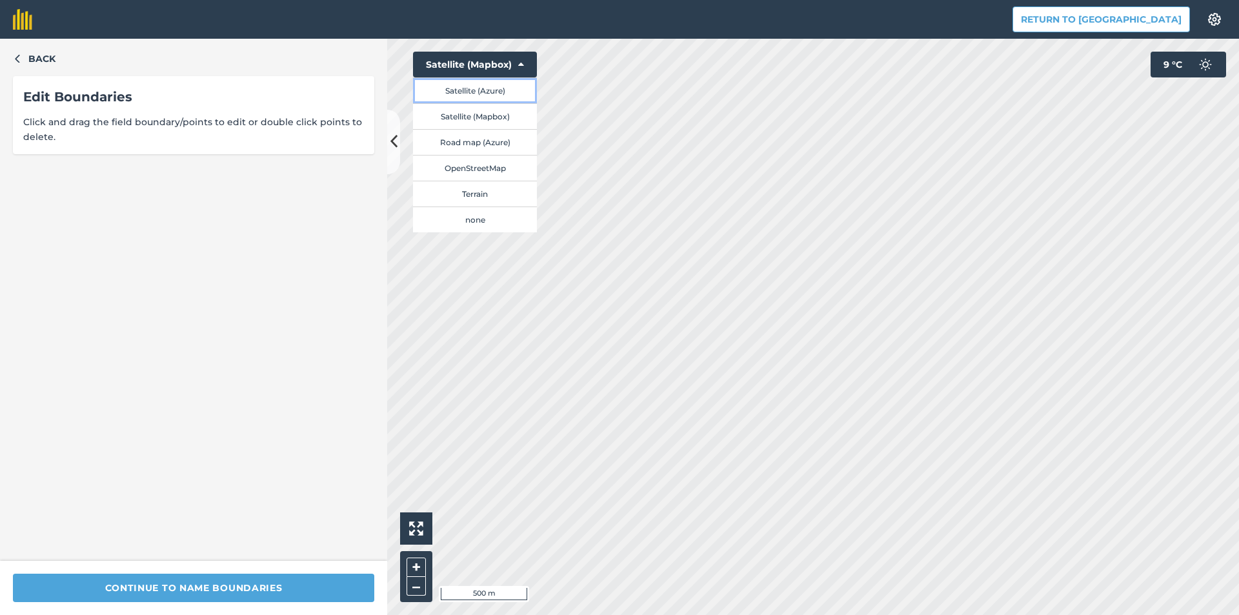
click at [478, 88] on button "Satellite (Azure)" at bounding box center [475, 90] width 124 height 26
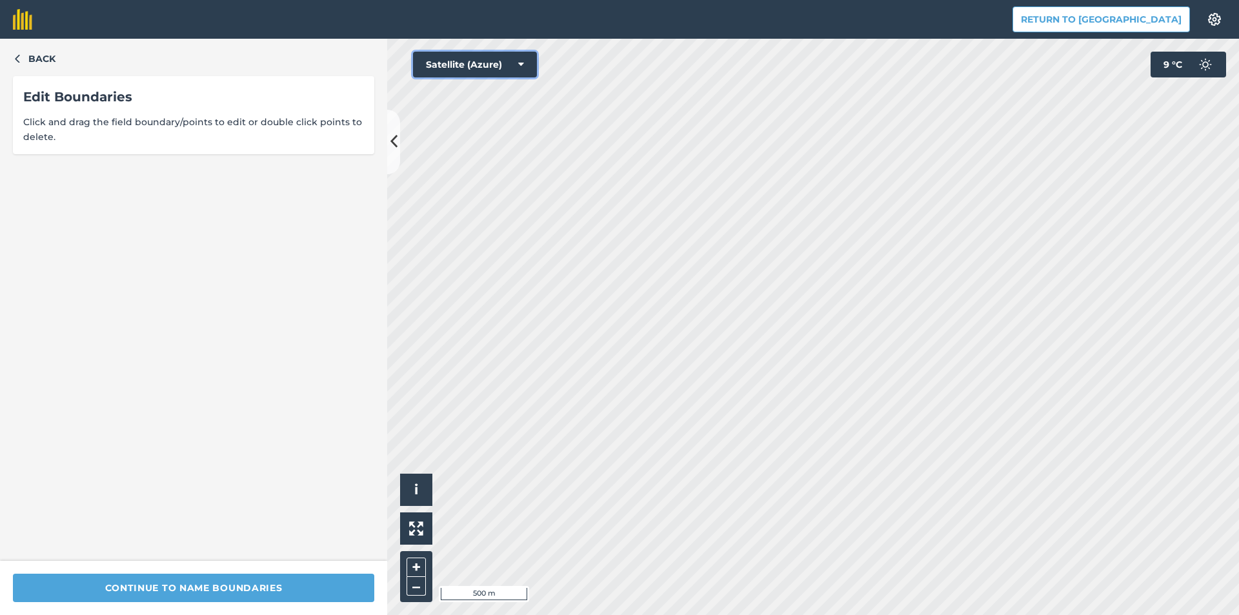
click at [505, 61] on button "Satellite (Azure)" at bounding box center [475, 65] width 124 height 26
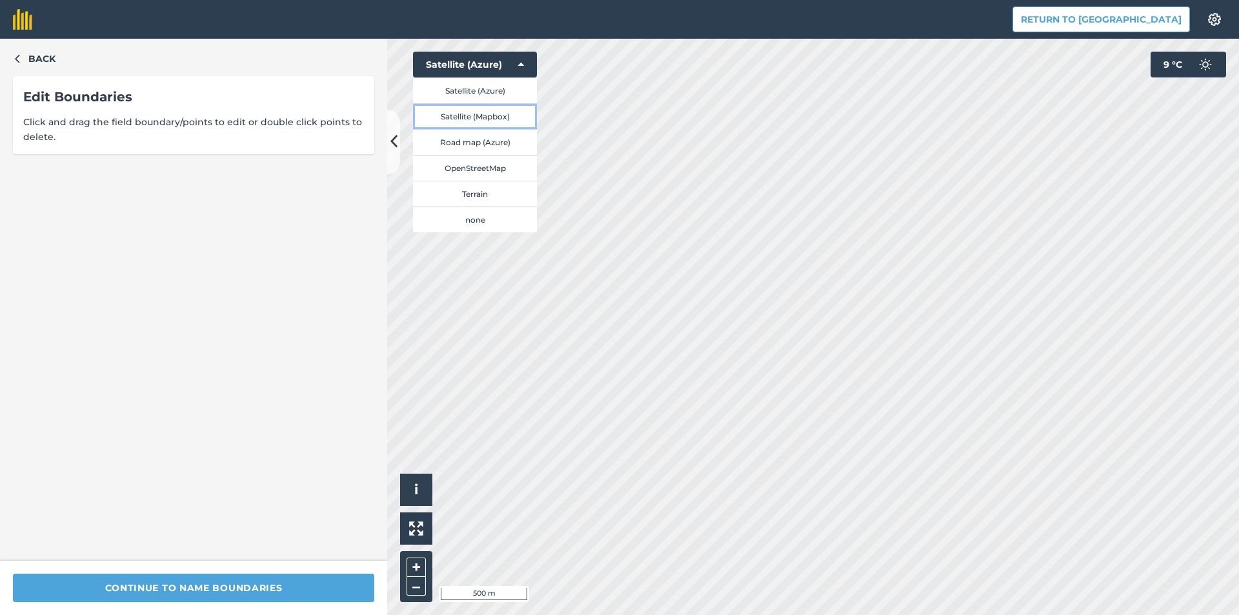
click at [496, 115] on button "Satellite (Mapbox)" at bounding box center [475, 116] width 124 height 26
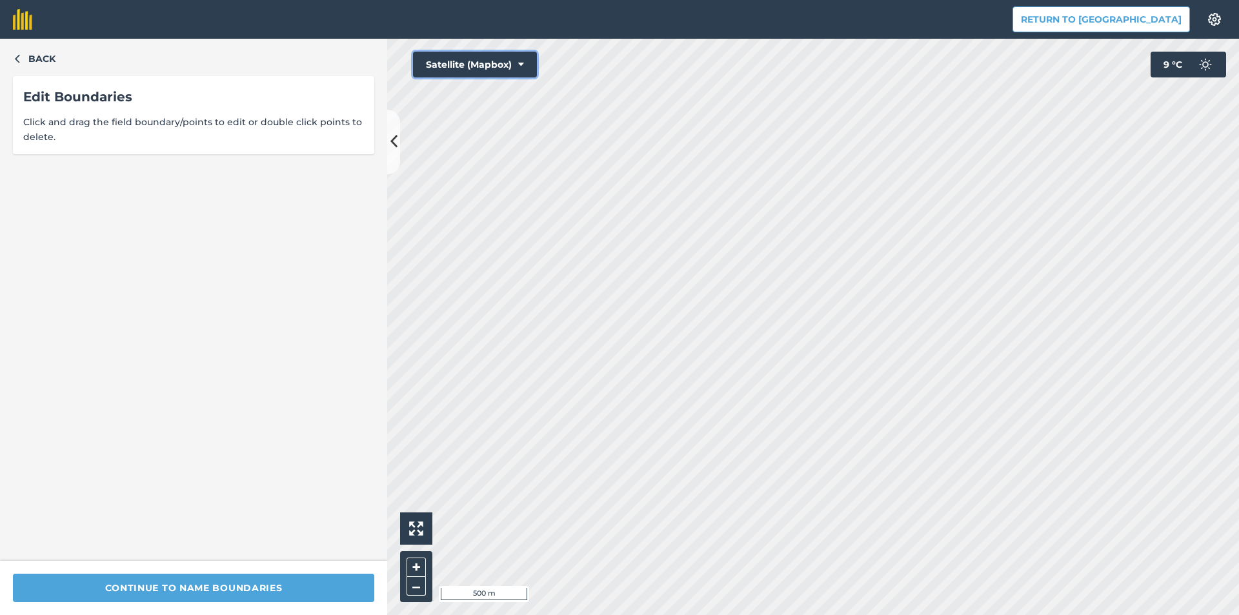
click at [486, 62] on button "Satellite (Mapbox)" at bounding box center [475, 65] width 124 height 26
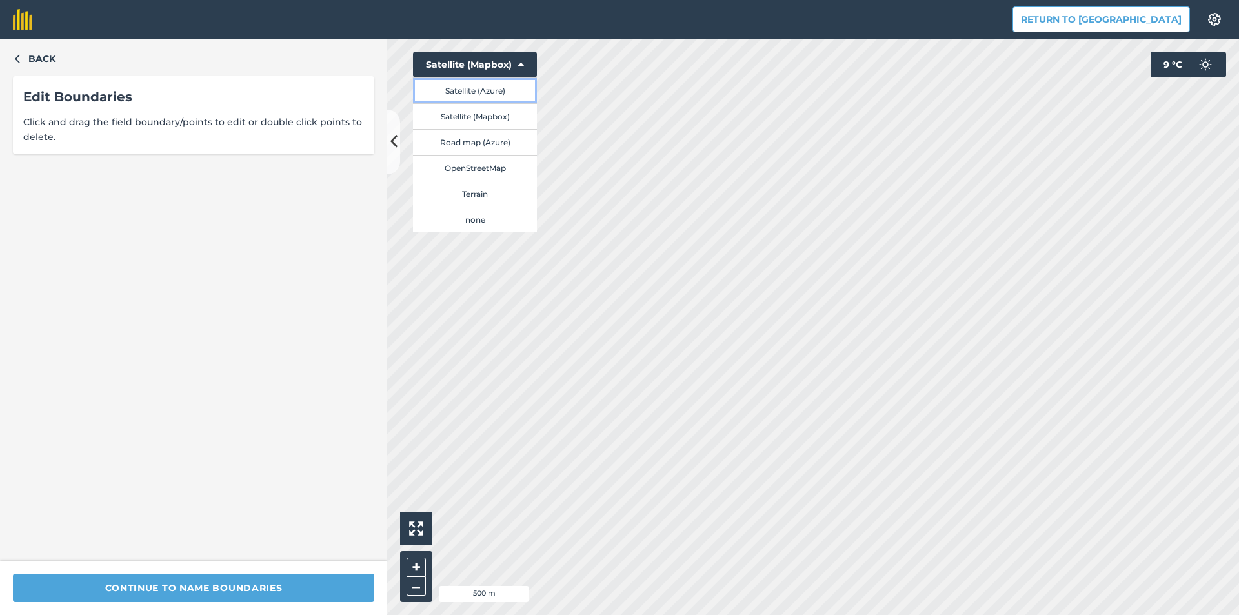
click at [472, 92] on button "Satellite (Azure)" at bounding box center [475, 90] width 124 height 26
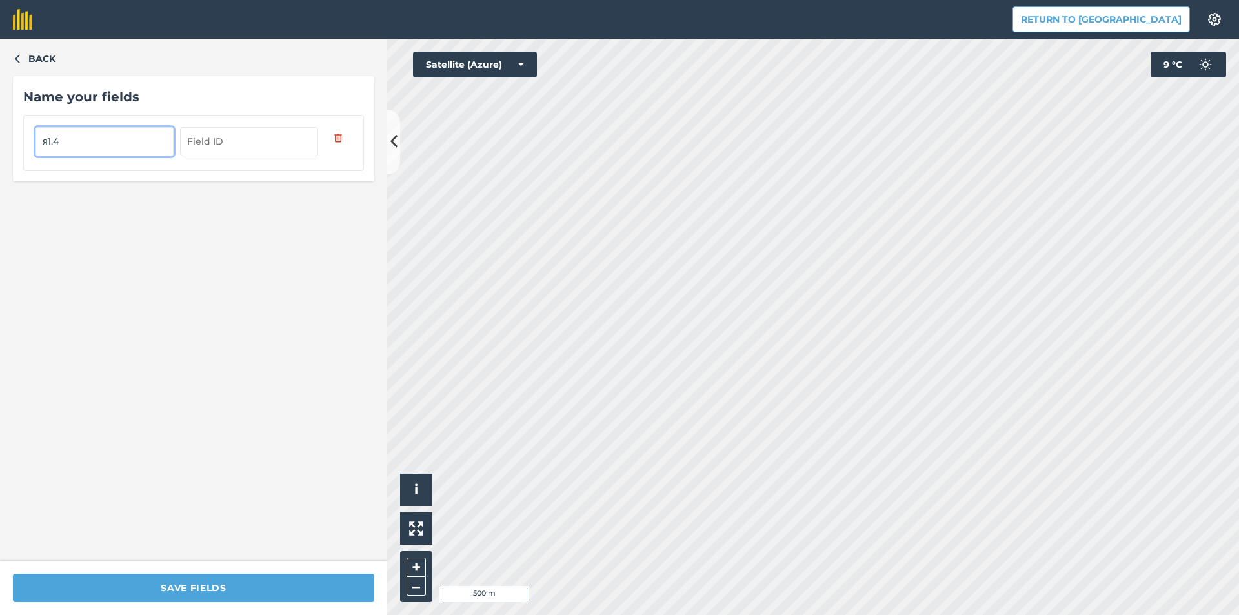
type input "я1.4"
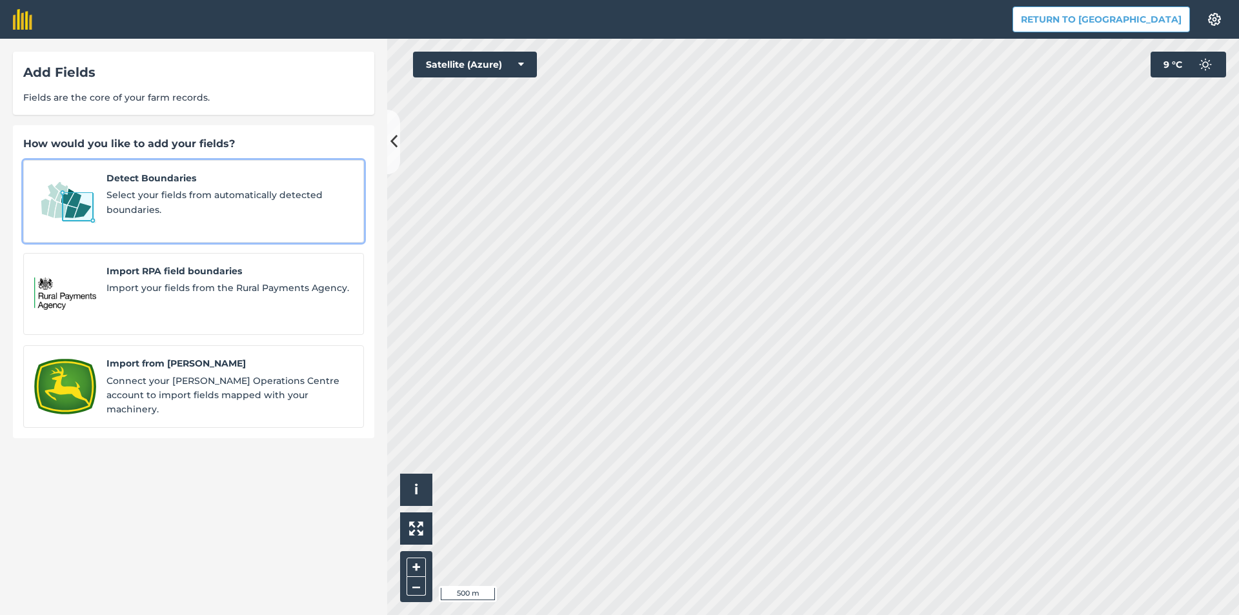
click at [249, 196] on span "Select your fields from automatically detected boundaries." at bounding box center [229, 202] width 247 height 29
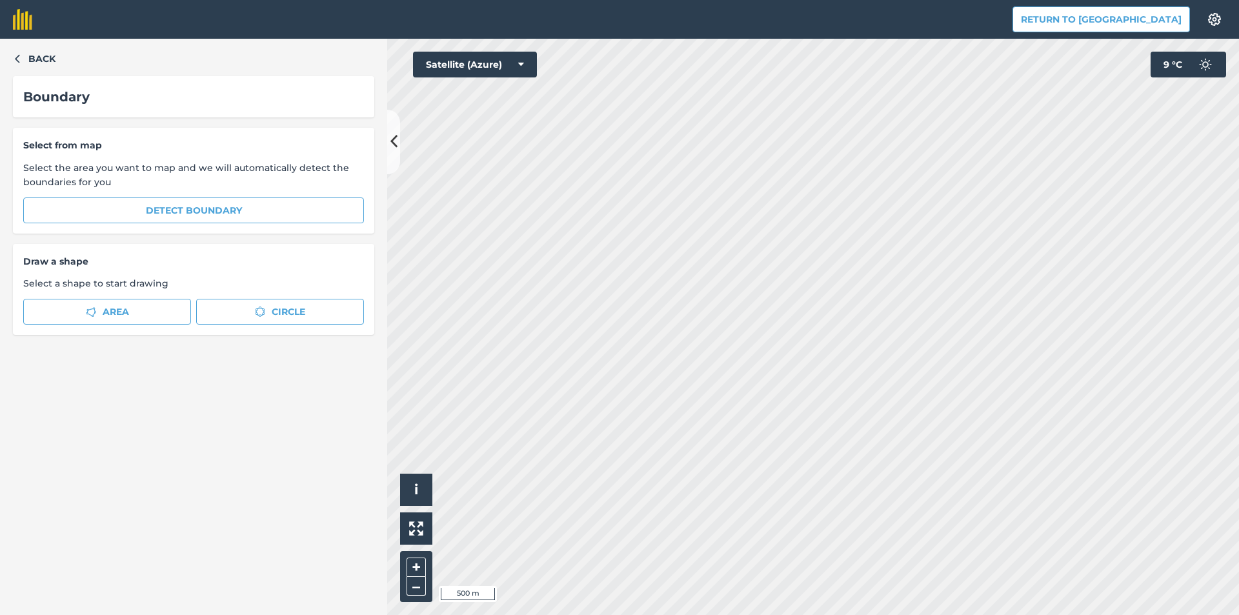
click at [238, 195] on div "Select from map Select the area you want to map and we will automatically detec…" at bounding box center [193, 181] width 361 height 106
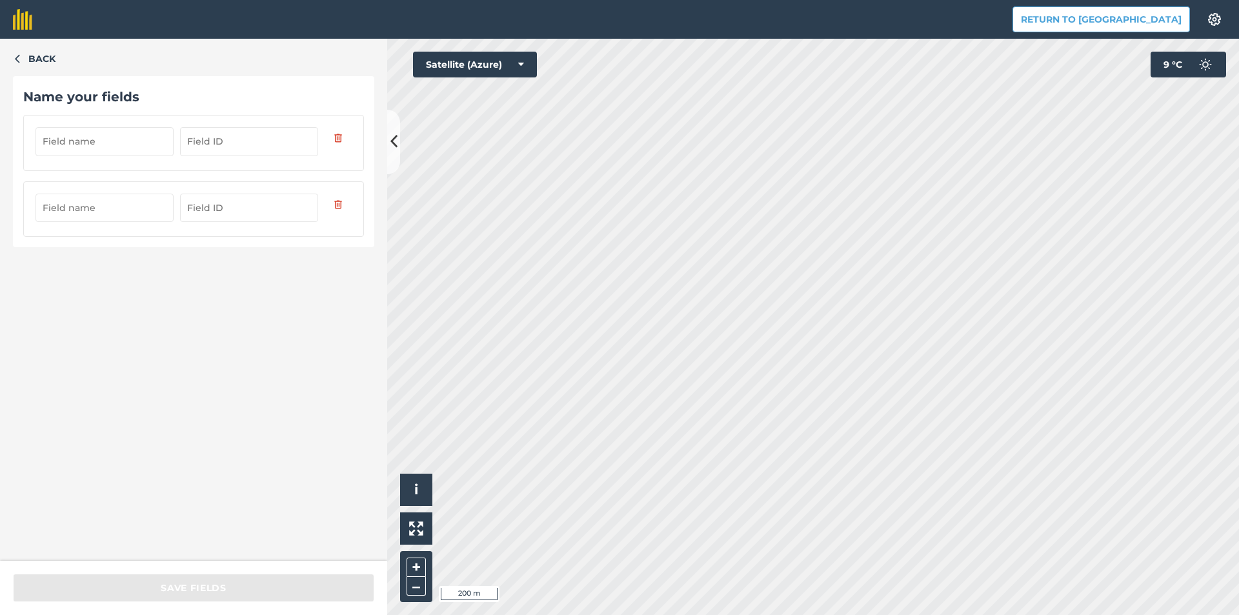
click at [116, 140] on input "text" at bounding box center [104, 141] width 138 height 28
click at [97, 207] on input "text" at bounding box center [104, 208] width 138 height 28
click at [128, 139] on input "text" at bounding box center [104, 141] width 138 height 28
click at [16, 61] on icon "button" at bounding box center [17, 58] width 9 height 9
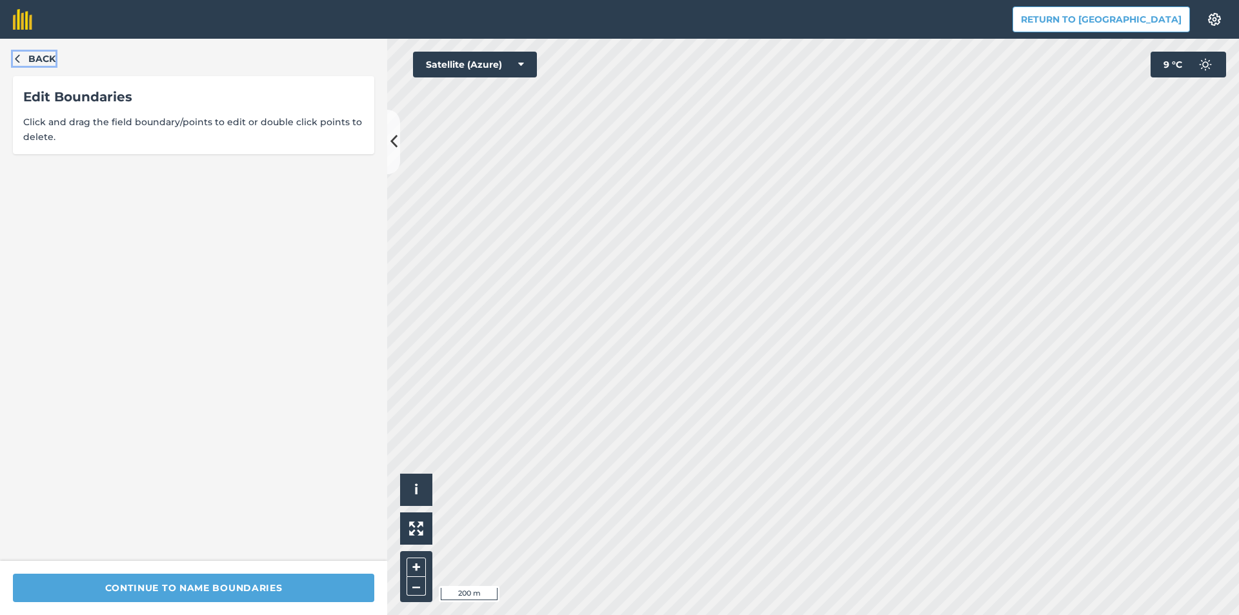
click at [19, 59] on icon "button" at bounding box center [17, 58] width 9 height 9
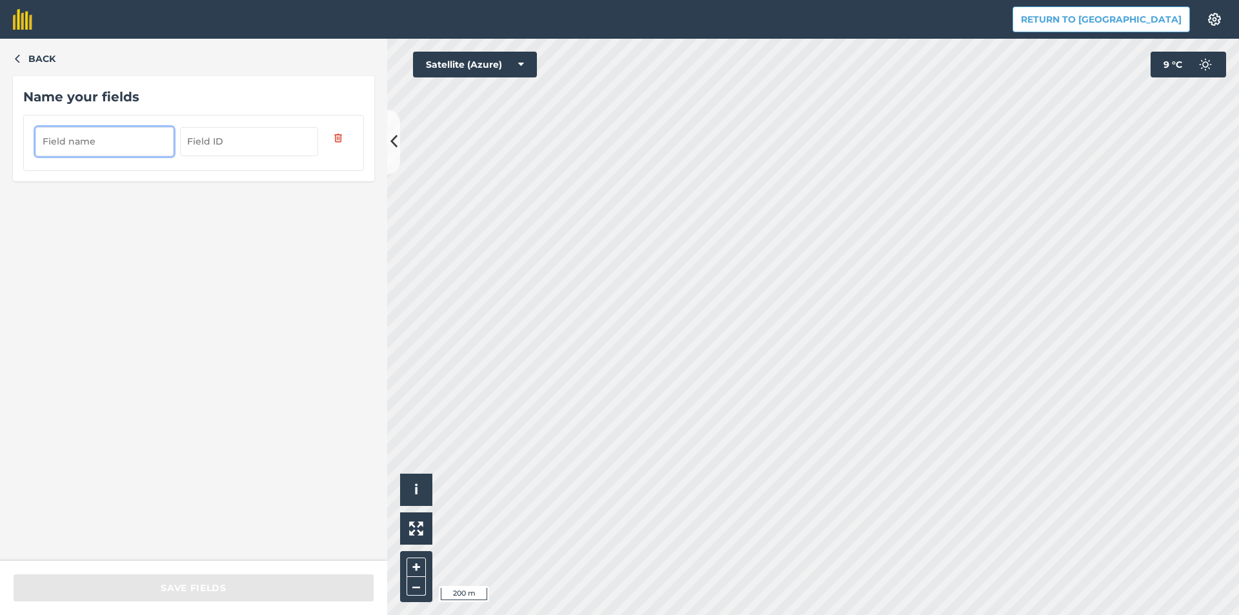
click at [136, 146] on input "text" at bounding box center [104, 141] width 138 height 28
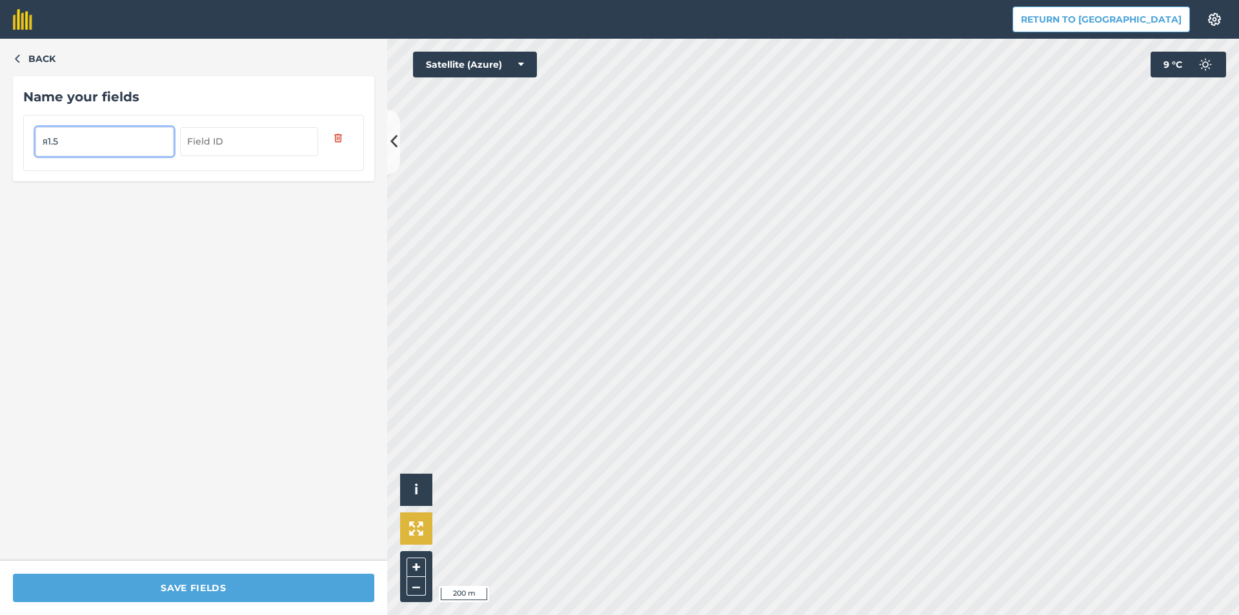
type input "я1.5"
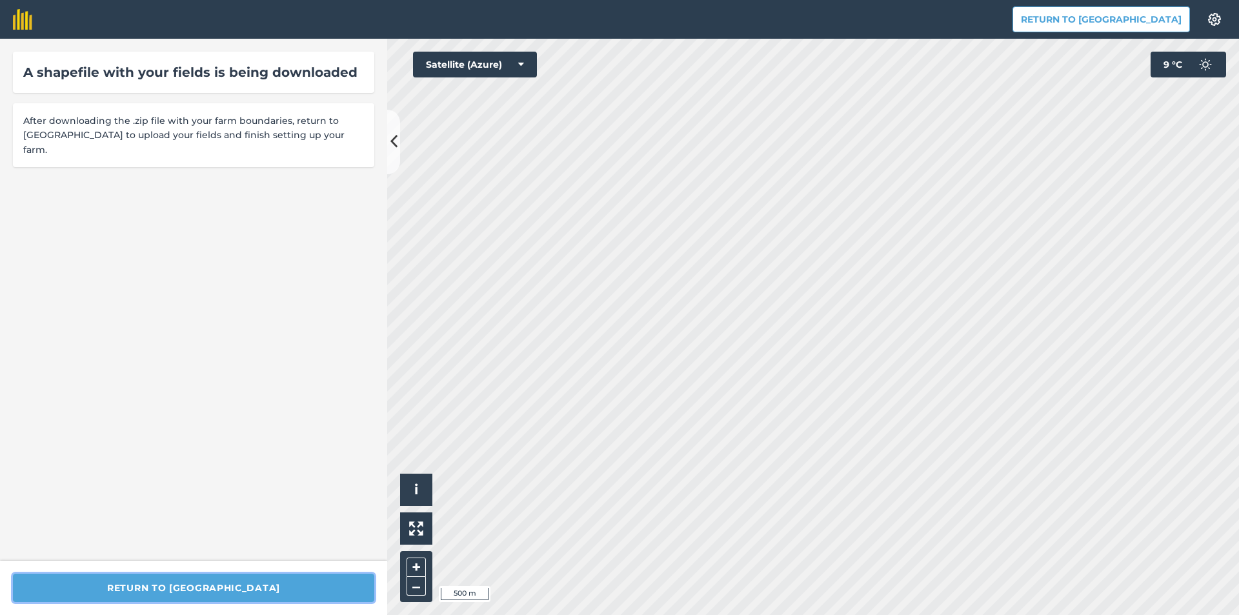
click at [173, 585] on button "Return to [GEOGRAPHIC_DATA]" at bounding box center [193, 588] width 361 height 28
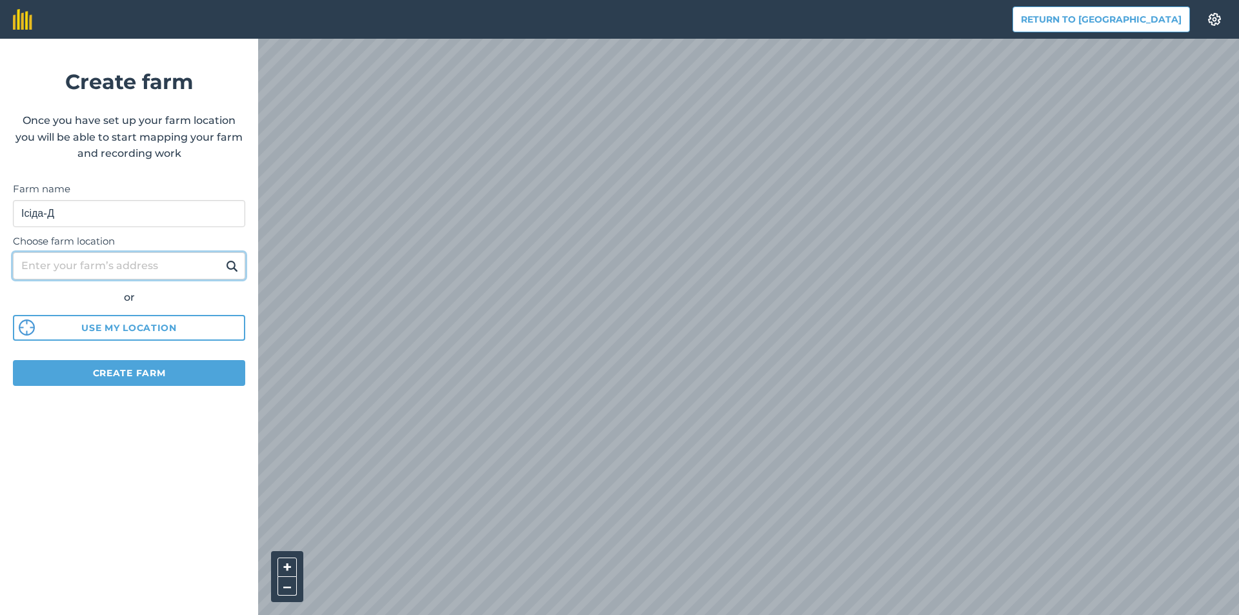
click at [183, 263] on input "Choose farm location" at bounding box center [129, 265] width 232 height 27
type input "Диканька"
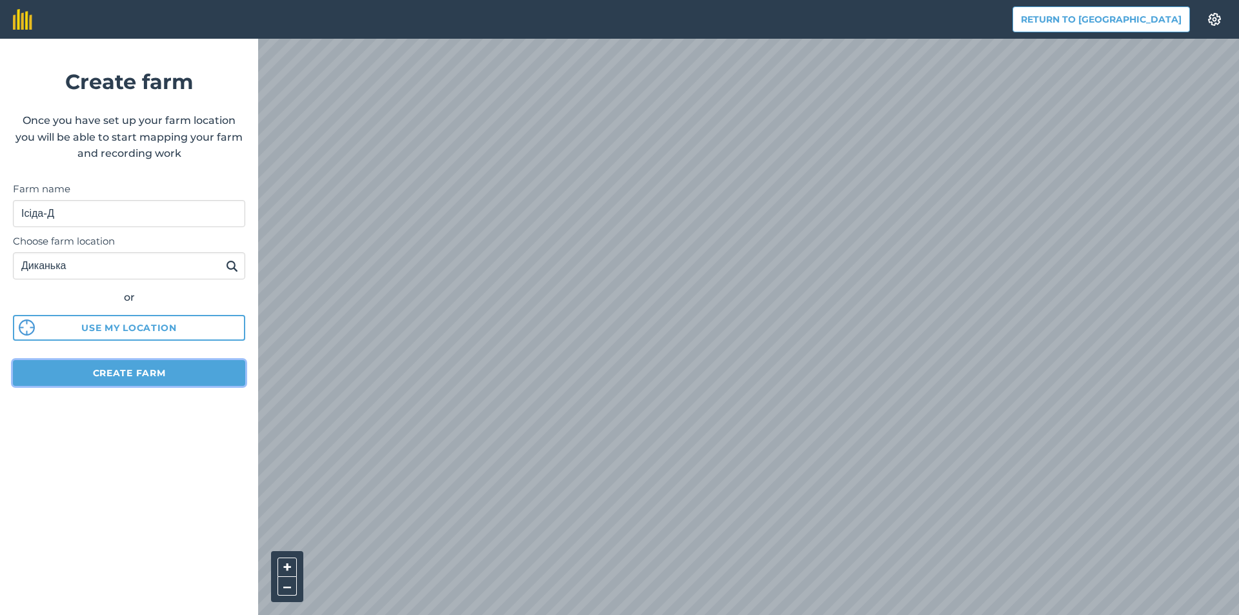
click at [161, 375] on button "Create farm" at bounding box center [129, 373] width 232 height 26
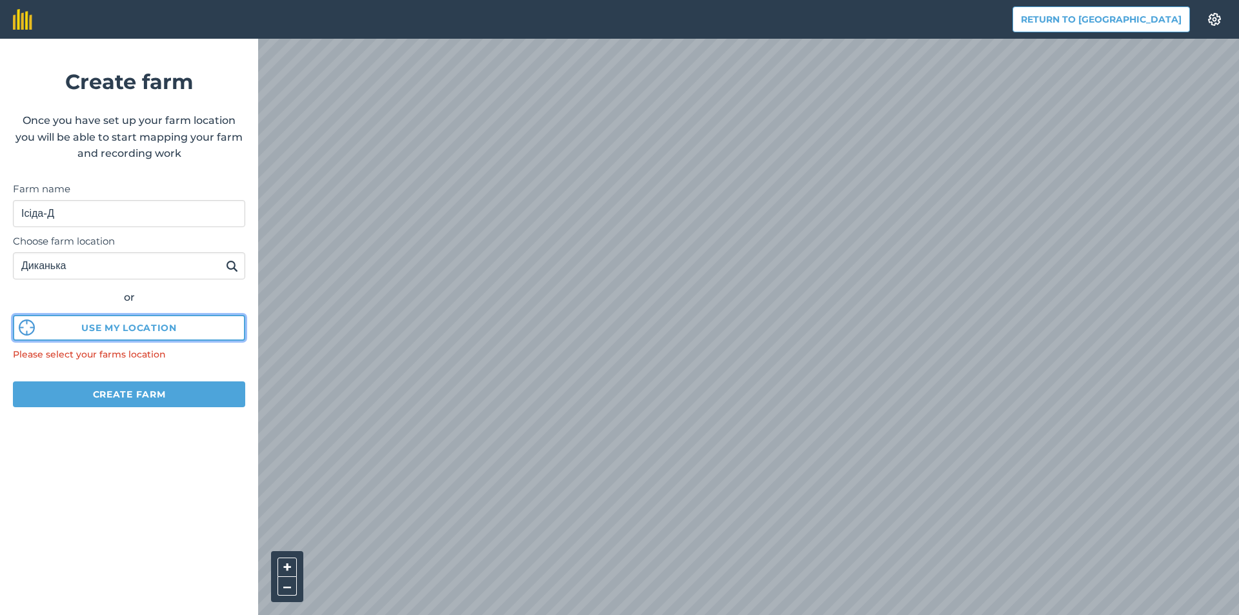
click at [119, 330] on button "Use my location" at bounding box center [129, 328] width 232 height 26
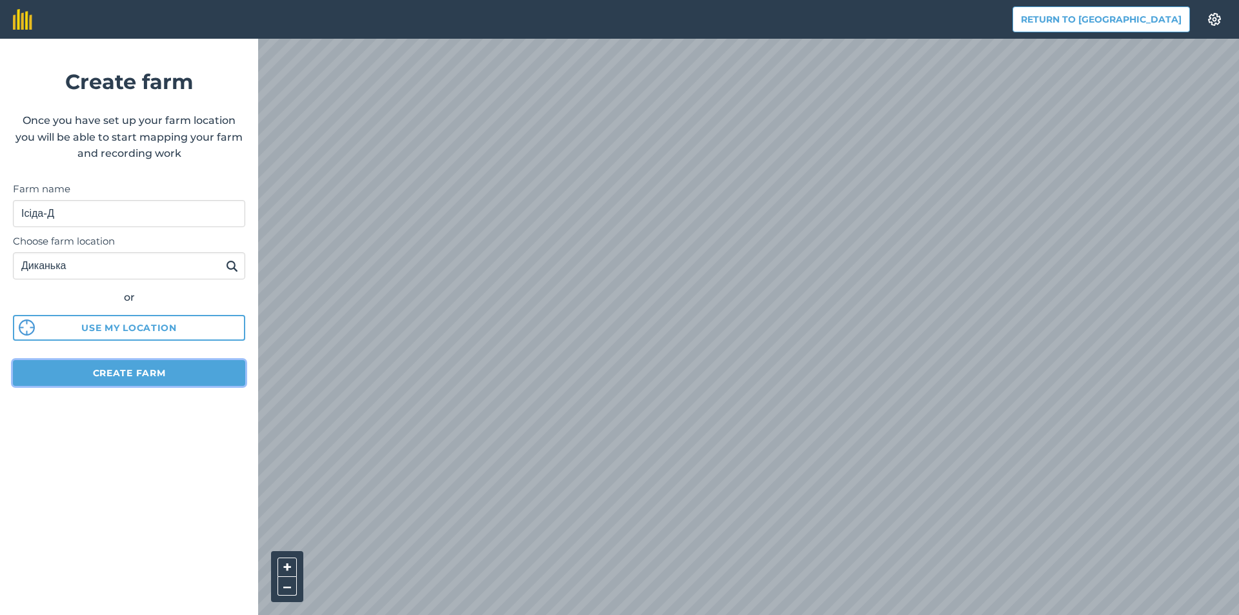
click at [156, 368] on button "Create farm" at bounding box center [129, 373] width 232 height 26
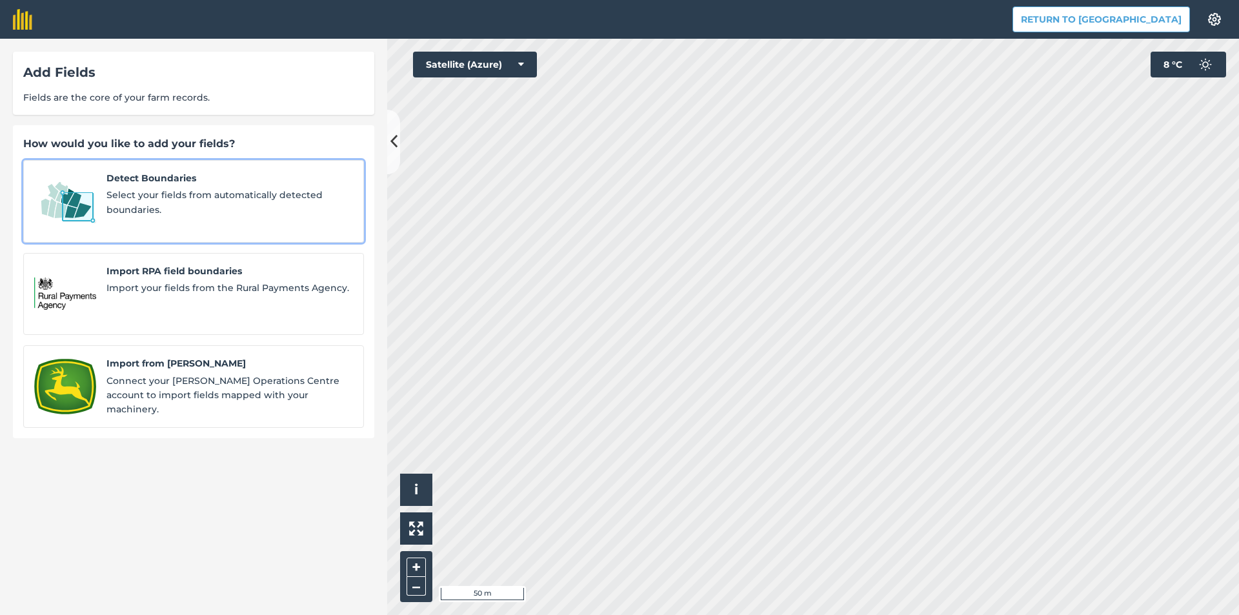
click at [125, 208] on span "Select your fields from automatically detected boundaries." at bounding box center [229, 202] width 247 height 29
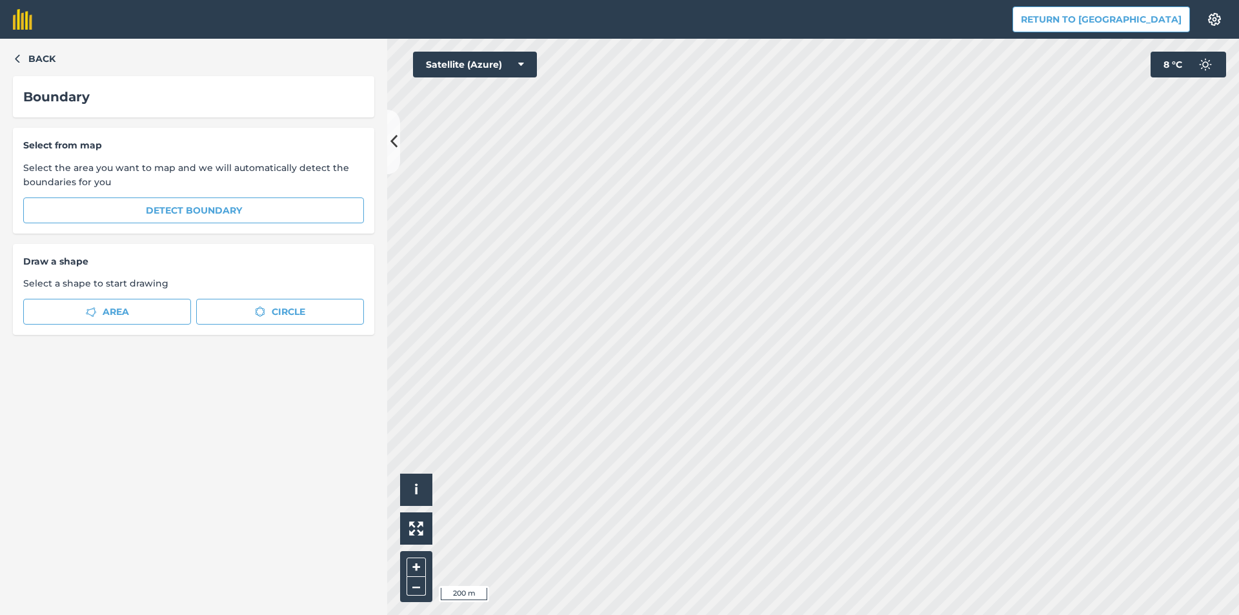
click at [12, 52] on div "Back Boundary Select from map Select the area you want to map and we will autom…" at bounding box center [193, 327] width 387 height 576
click at [18, 61] on icon "button" at bounding box center [17, 58] width 9 height 9
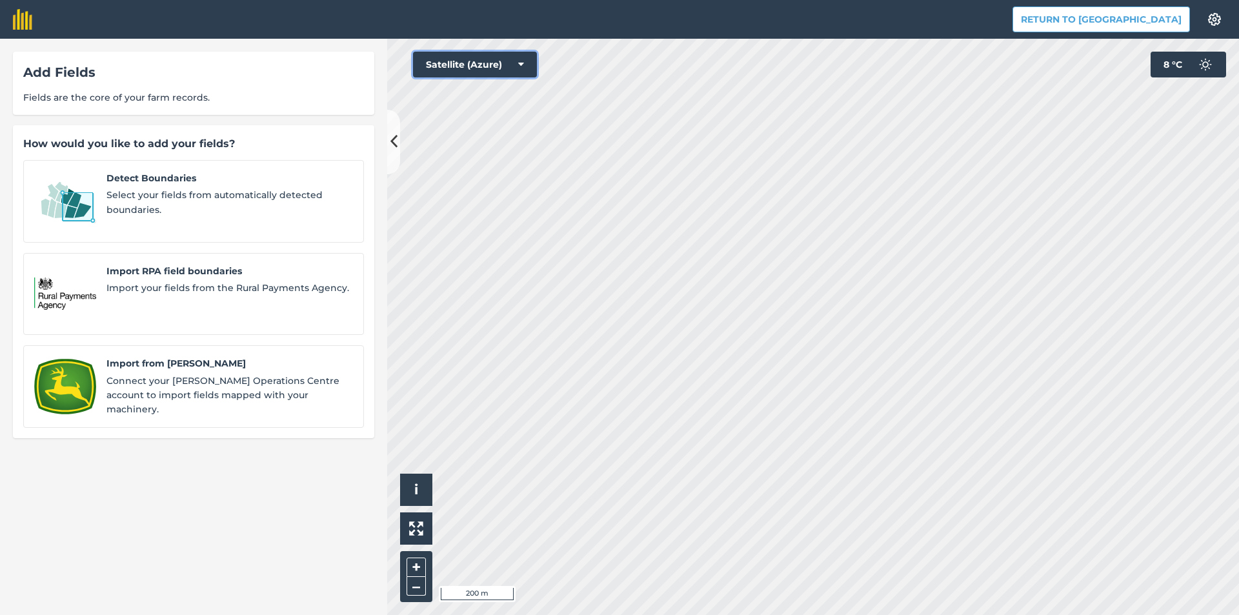
click at [475, 58] on button "Satellite (Azure)" at bounding box center [475, 65] width 124 height 26
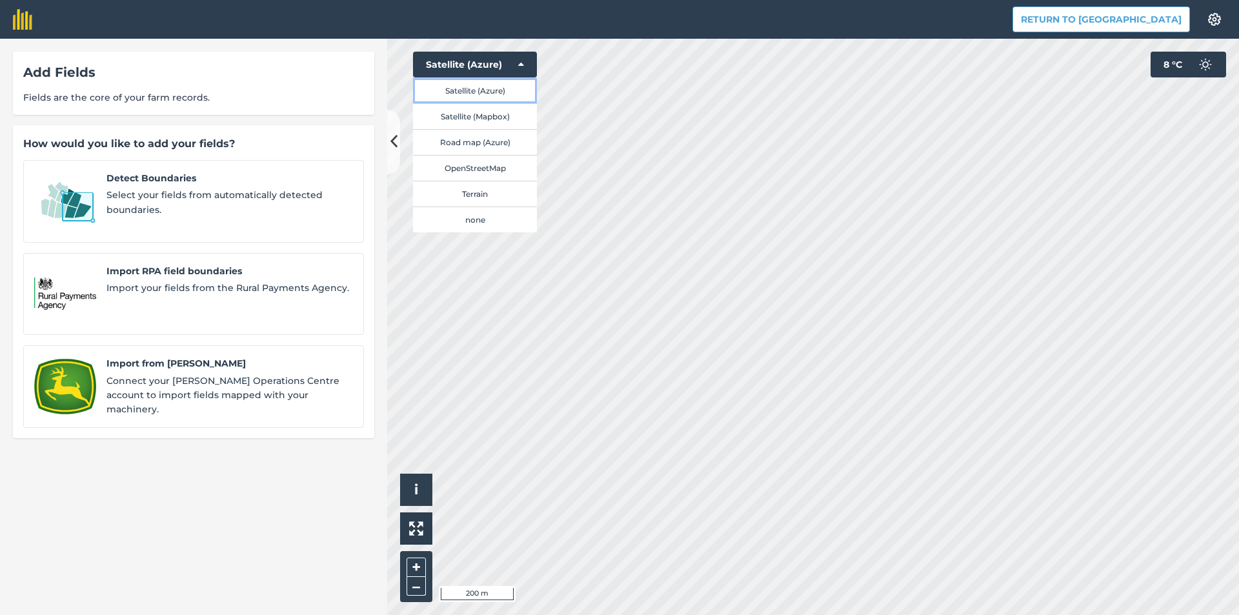
click at [489, 94] on button "Satellite (Azure)" at bounding box center [475, 90] width 124 height 26
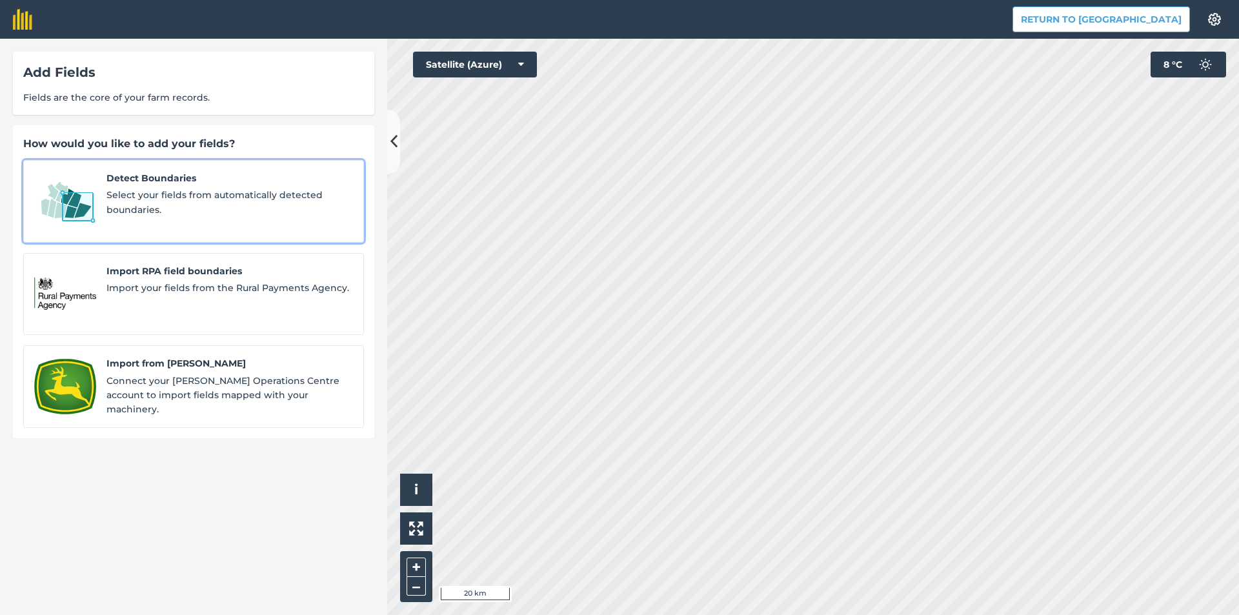
click at [206, 206] on span "Select your fields from automatically detected boundaries." at bounding box center [229, 202] width 247 height 29
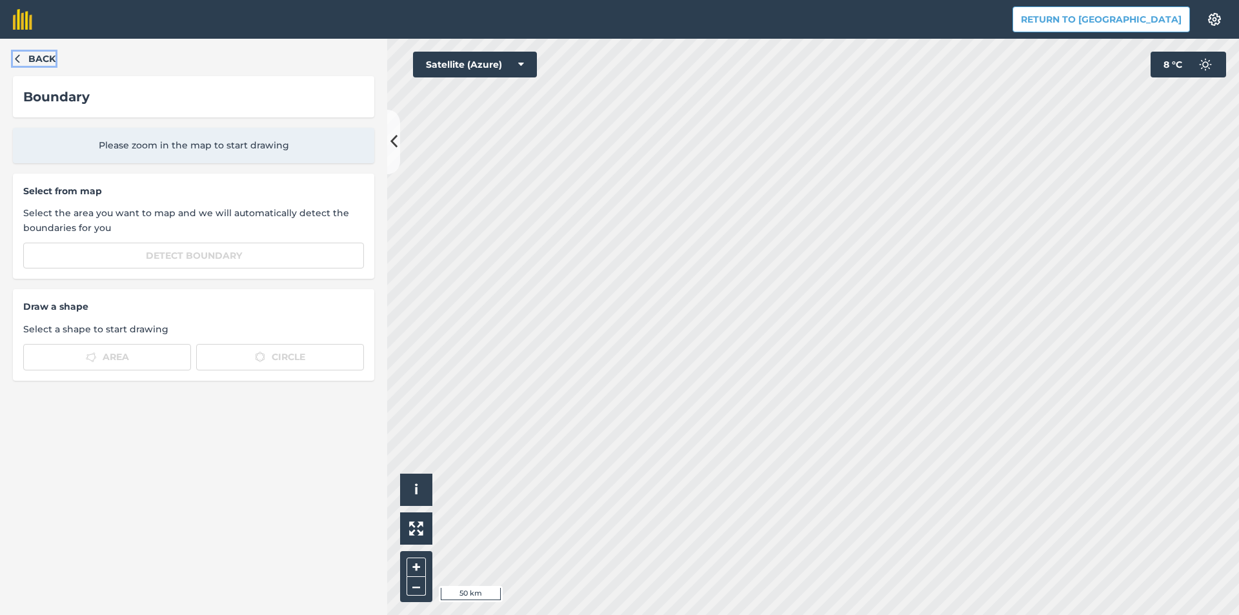
click at [23, 56] on button "Back" at bounding box center [34, 59] width 43 height 14
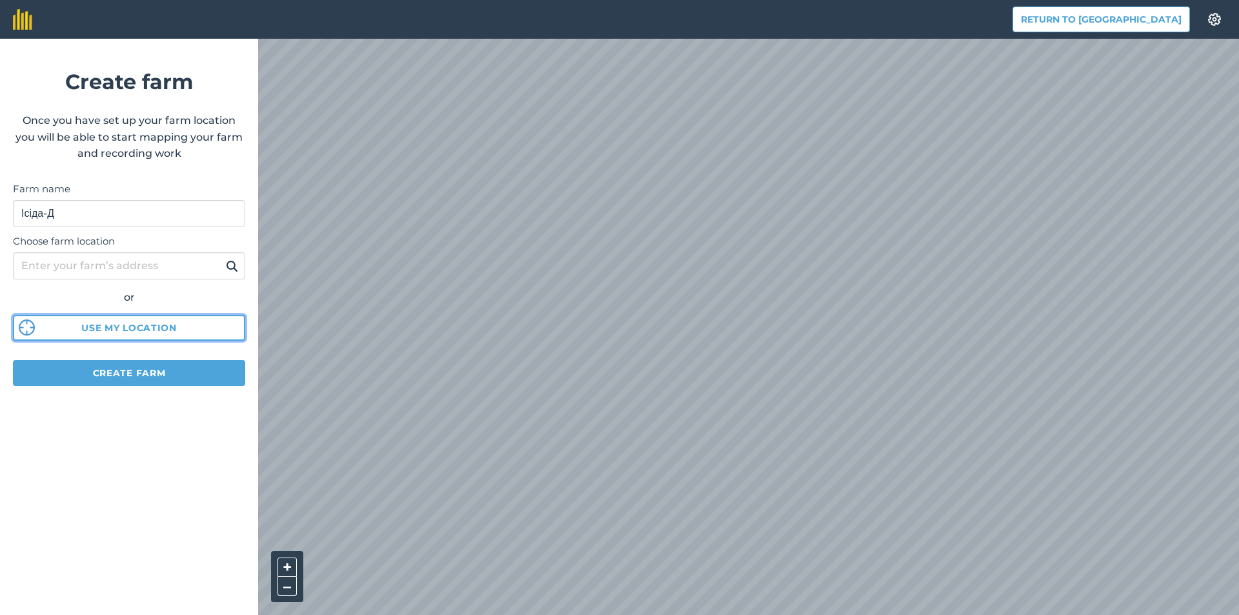
click at [125, 329] on button "Use my location" at bounding box center [129, 328] width 232 height 26
click at [119, 274] on input "Choose farm location" at bounding box center [129, 265] width 232 height 27
type input "Диканька"
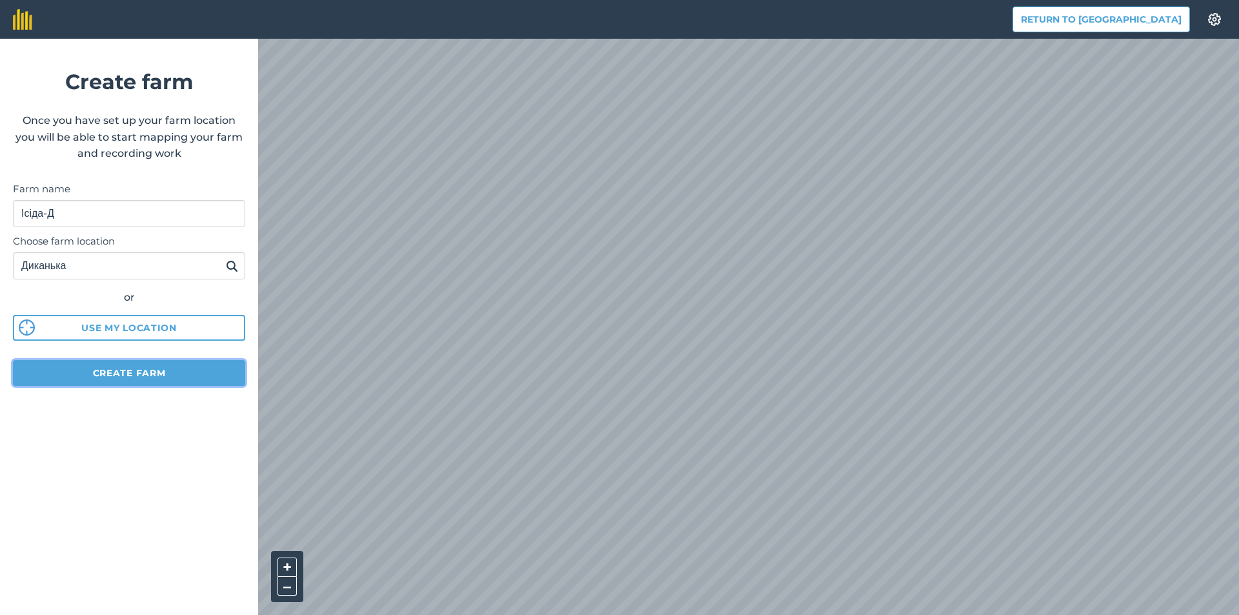
click at [104, 378] on button "Create farm" at bounding box center [129, 373] width 232 height 26
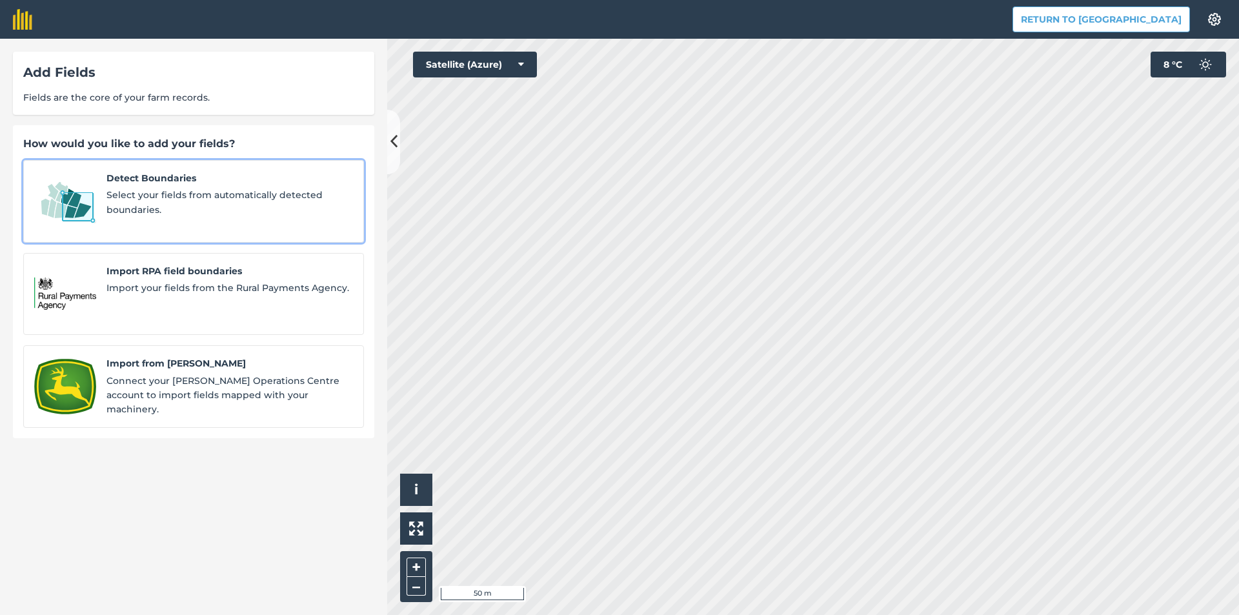
click at [253, 220] on link "Detect Boundaries Select your fields from automatically detected boundaries." at bounding box center [193, 201] width 341 height 83
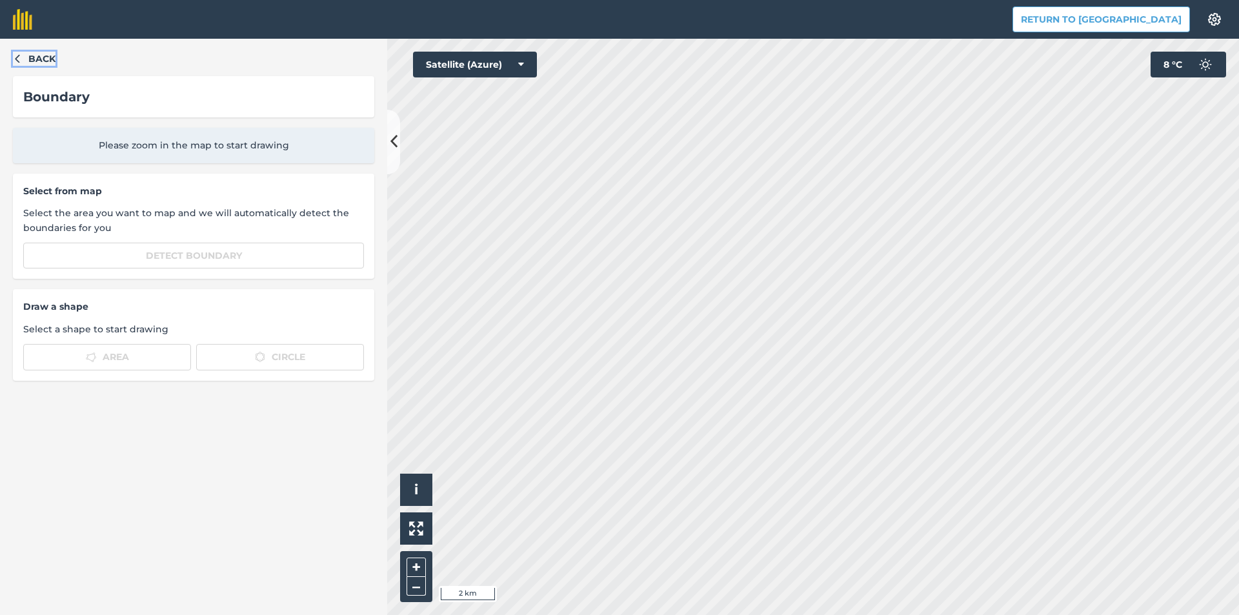
click at [21, 66] on button "Back" at bounding box center [34, 59] width 43 height 14
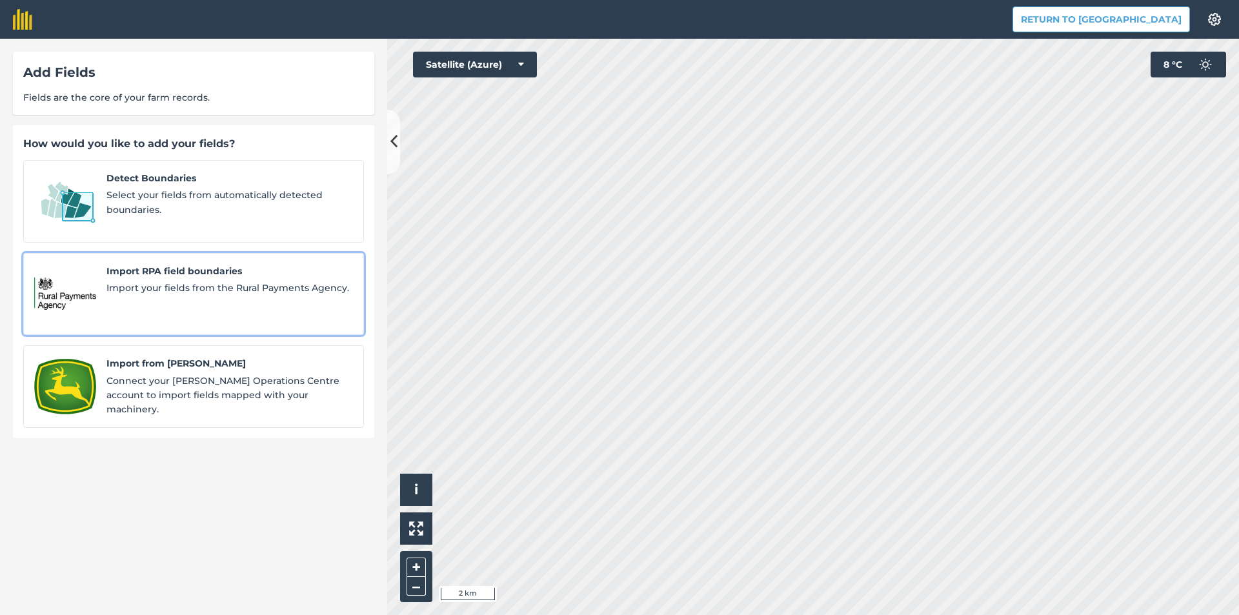
click at [107, 297] on link "Import RPA field boundaries Import your fields from the Rural Payments Agency." at bounding box center [193, 294] width 341 height 83
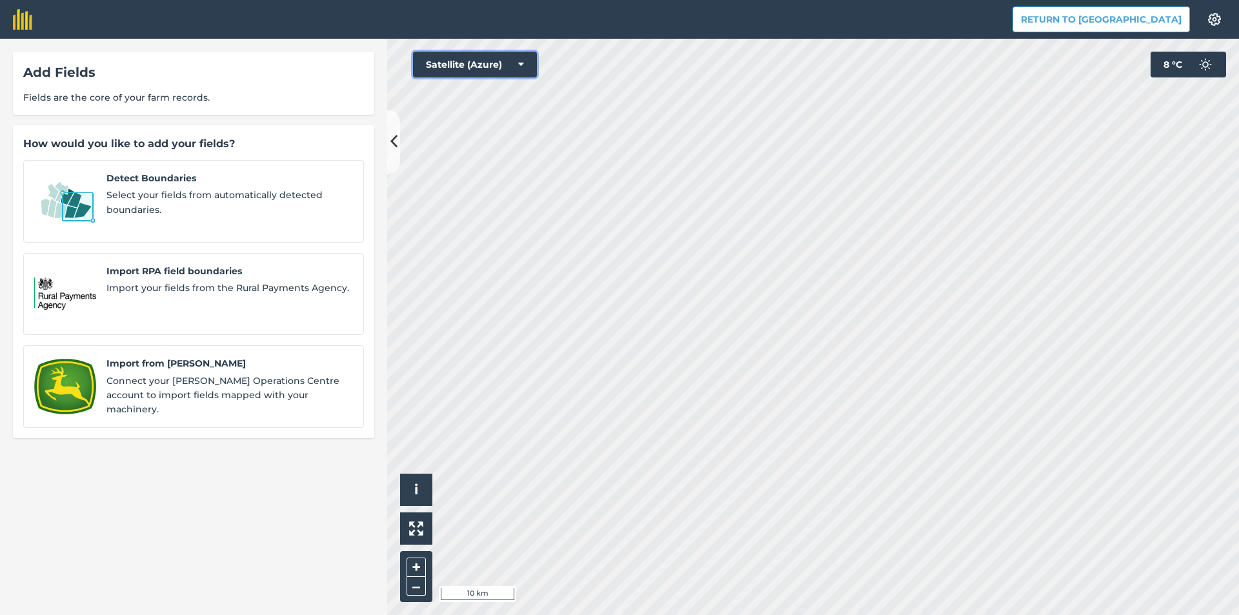
click at [468, 63] on button "Satellite (Azure)" at bounding box center [475, 65] width 124 height 26
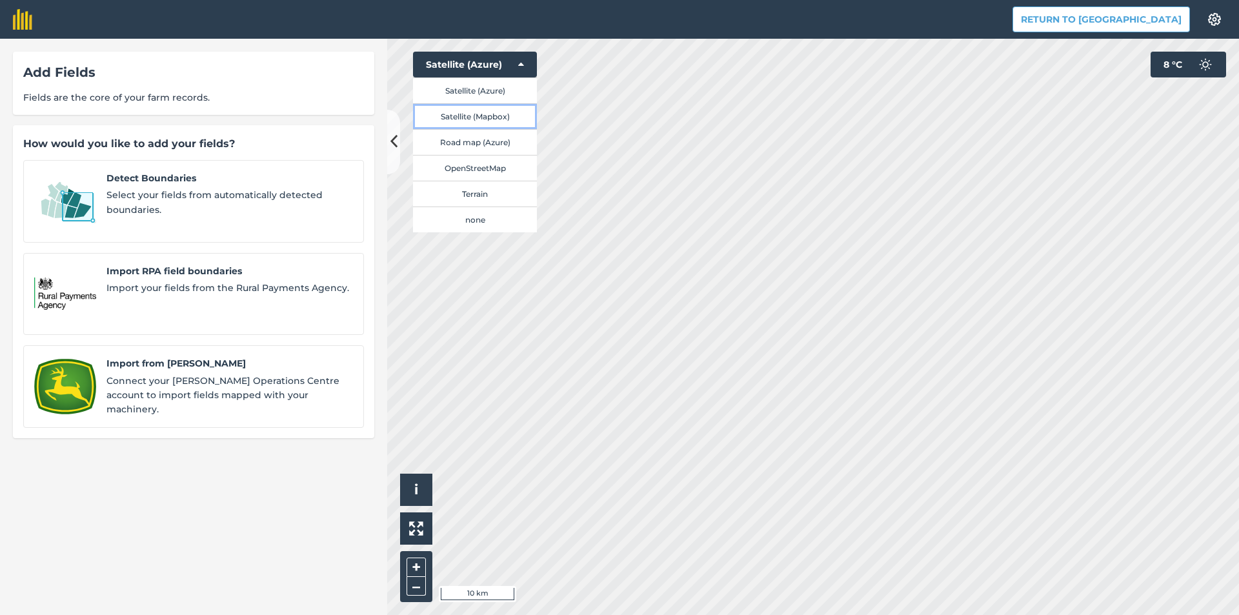
click at [478, 112] on button "Satellite (Mapbox)" at bounding box center [475, 116] width 124 height 26
